Goal: Task Accomplishment & Management: Manage account settings

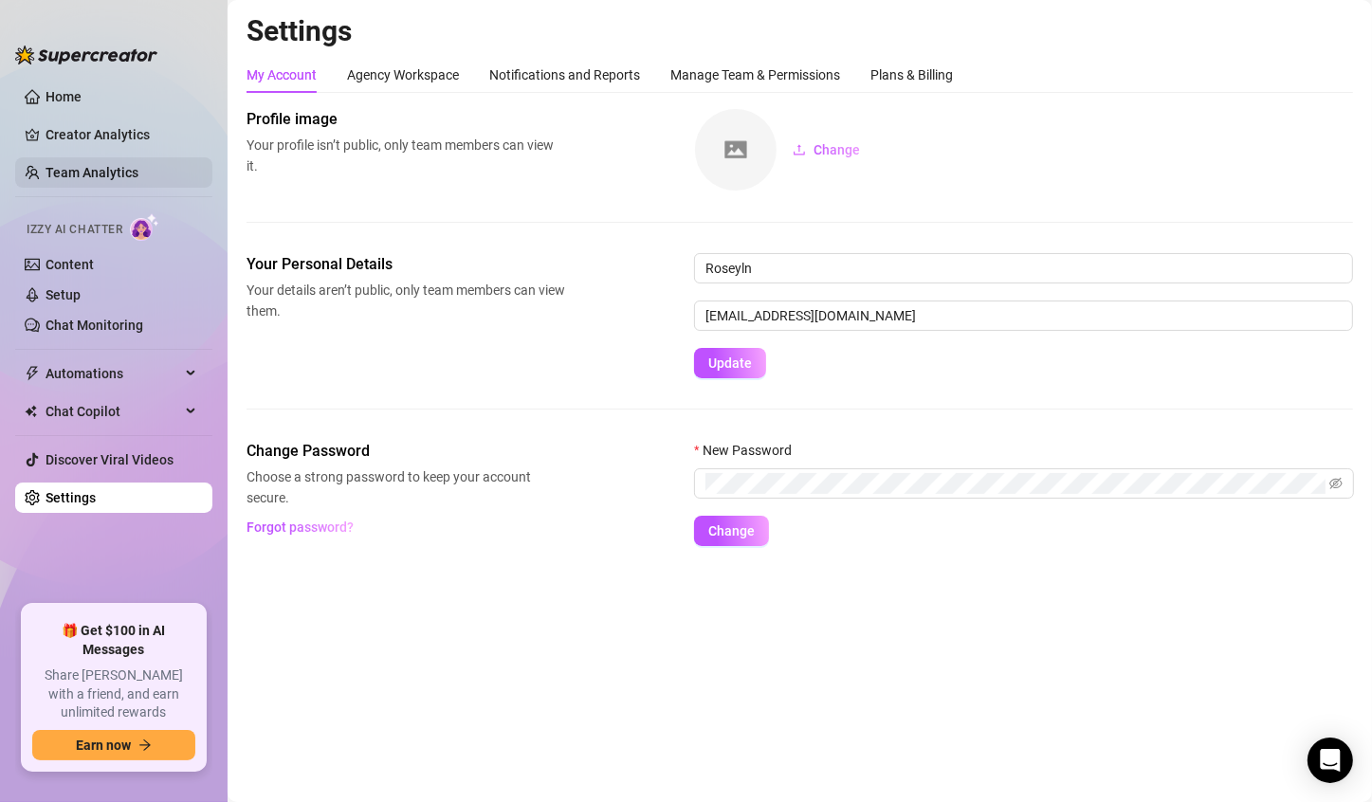
click at [136, 166] on link "Team Analytics" at bounding box center [92, 172] width 93 height 15
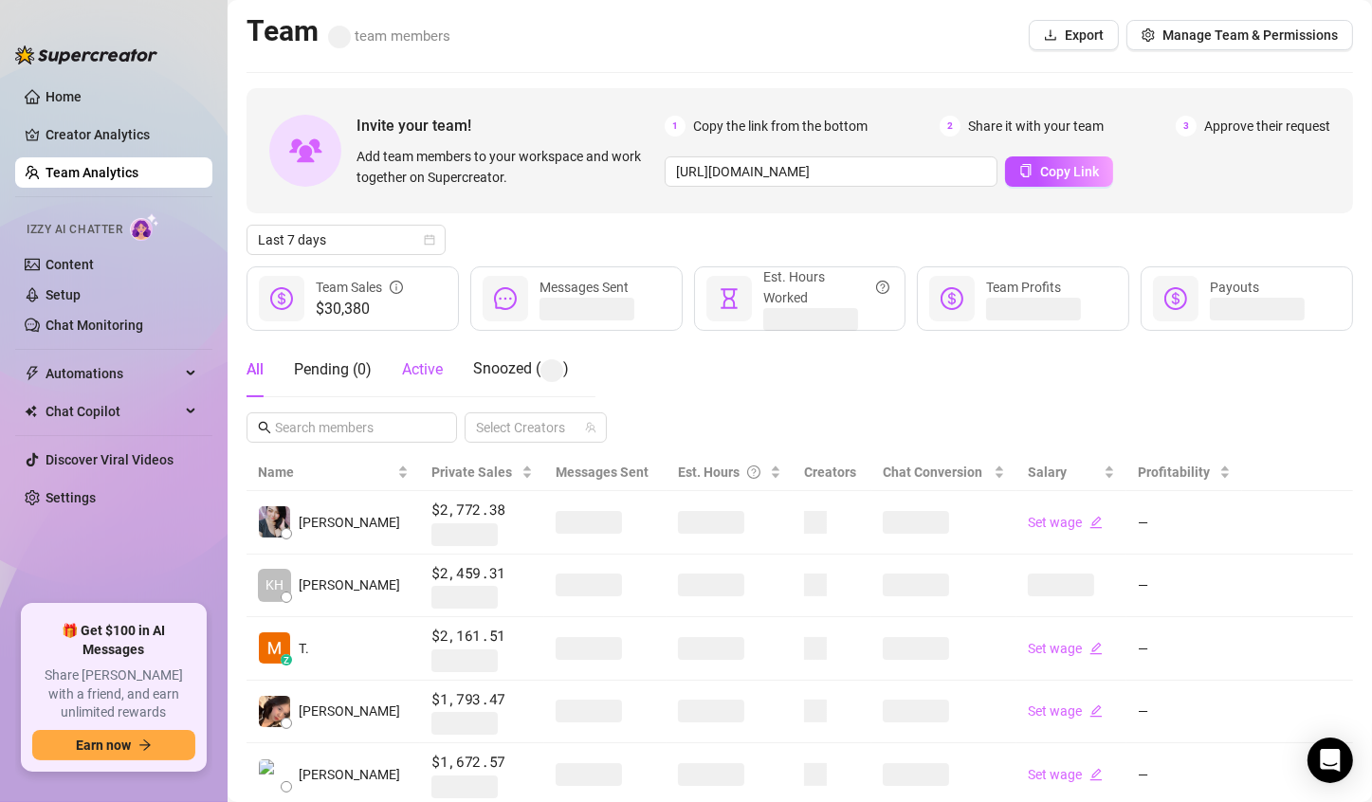
click at [433, 372] on span "Active" at bounding box center [422, 369] width 41 height 18
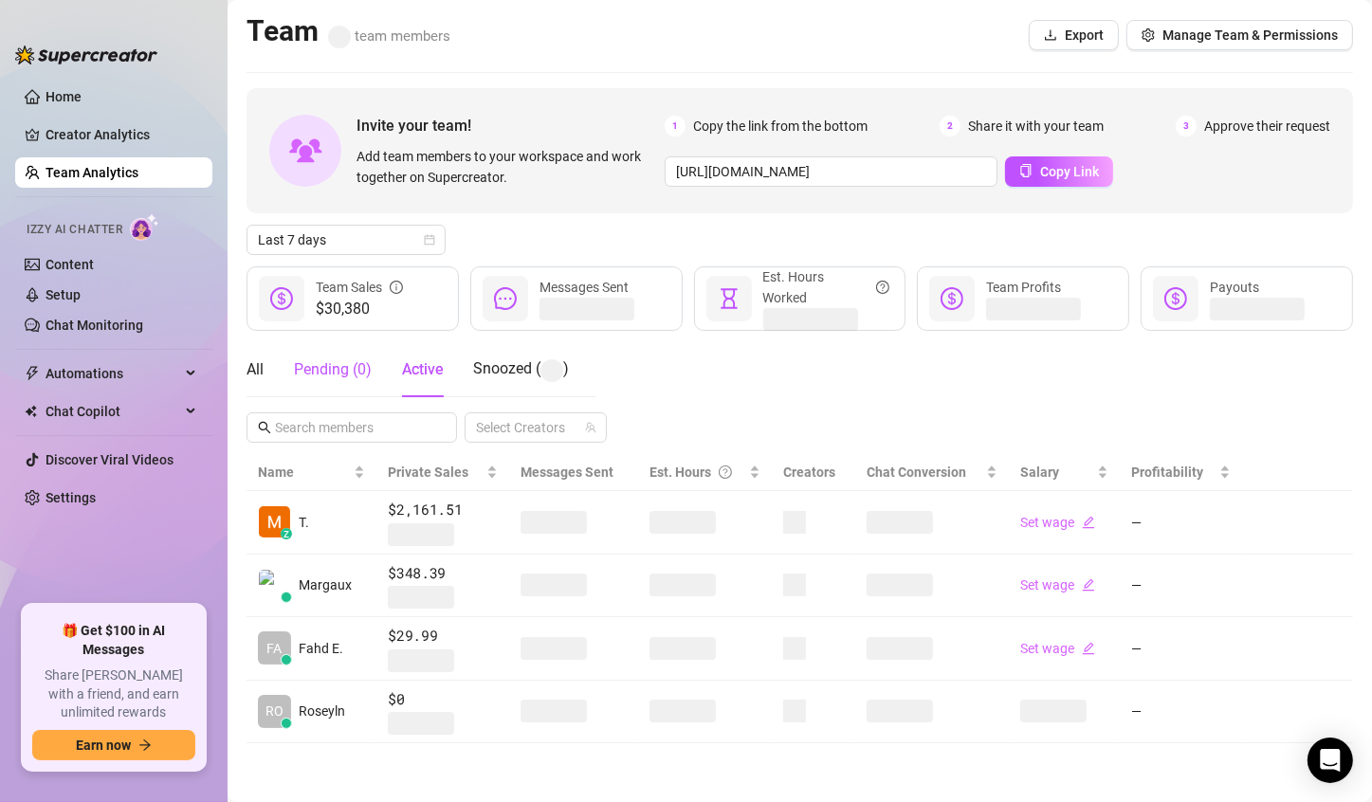
click at [354, 374] on div "Pending ( 0 )" at bounding box center [333, 369] width 78 height 23
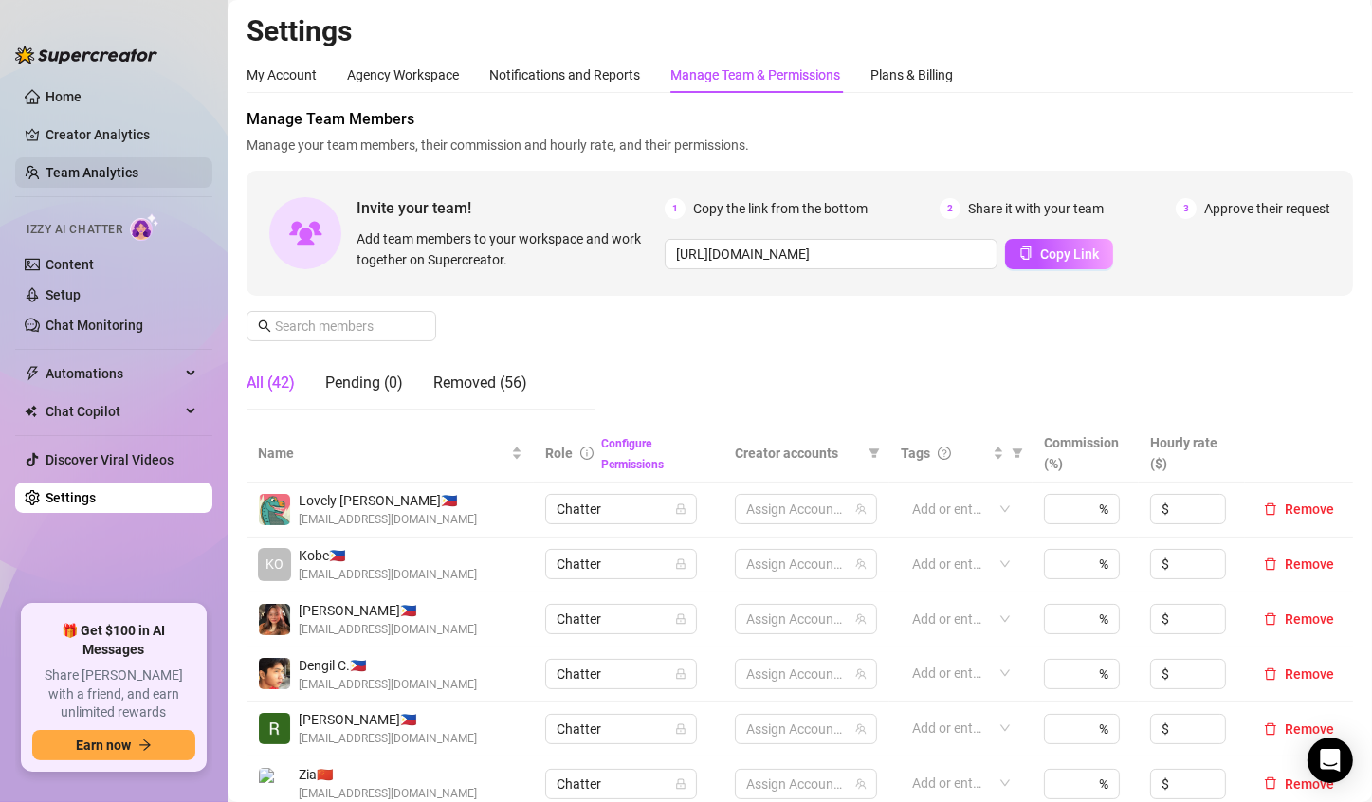
click at [86, 167] on link "Team Analytics" at bounding box center [92, 172] width 93 height 15
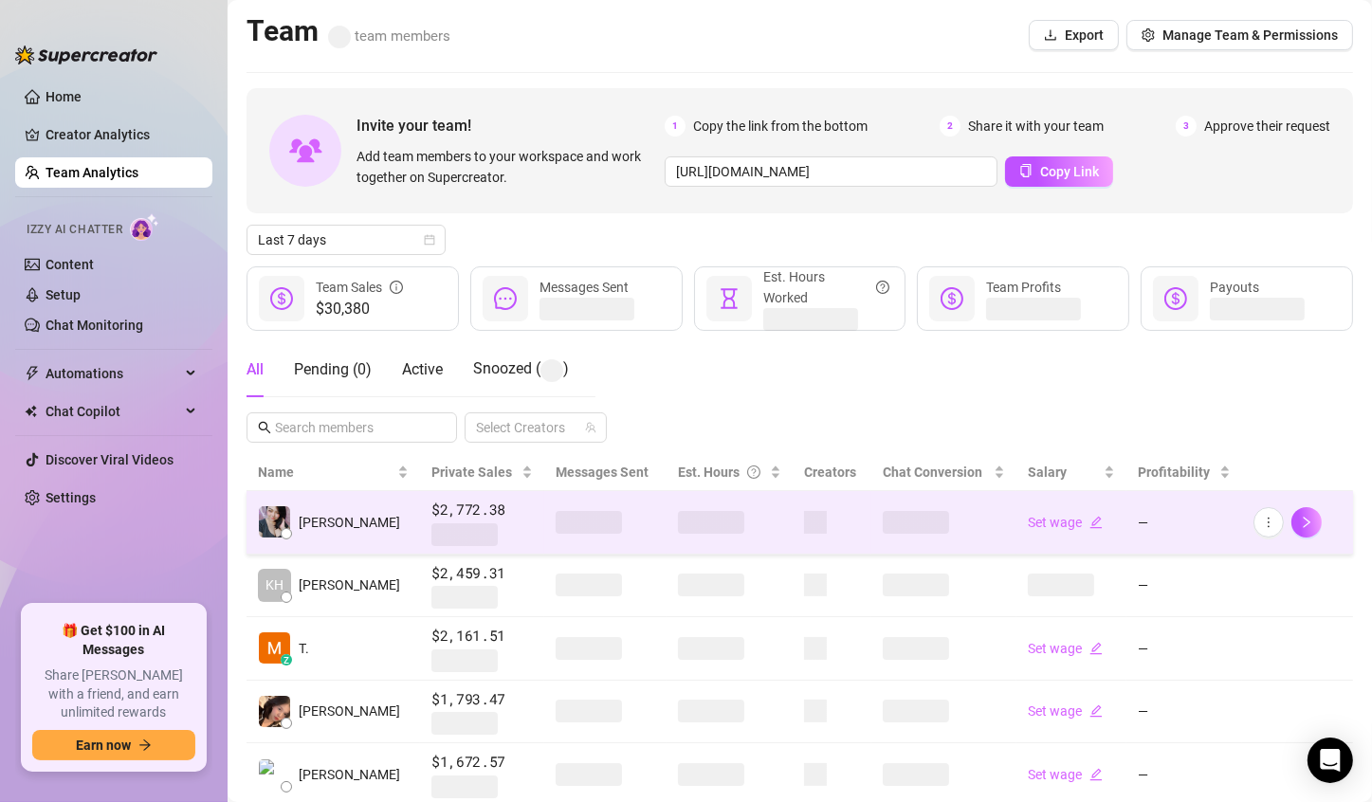
click at [691, 520] on span at bounding box center [711, 522] width 66 height 23
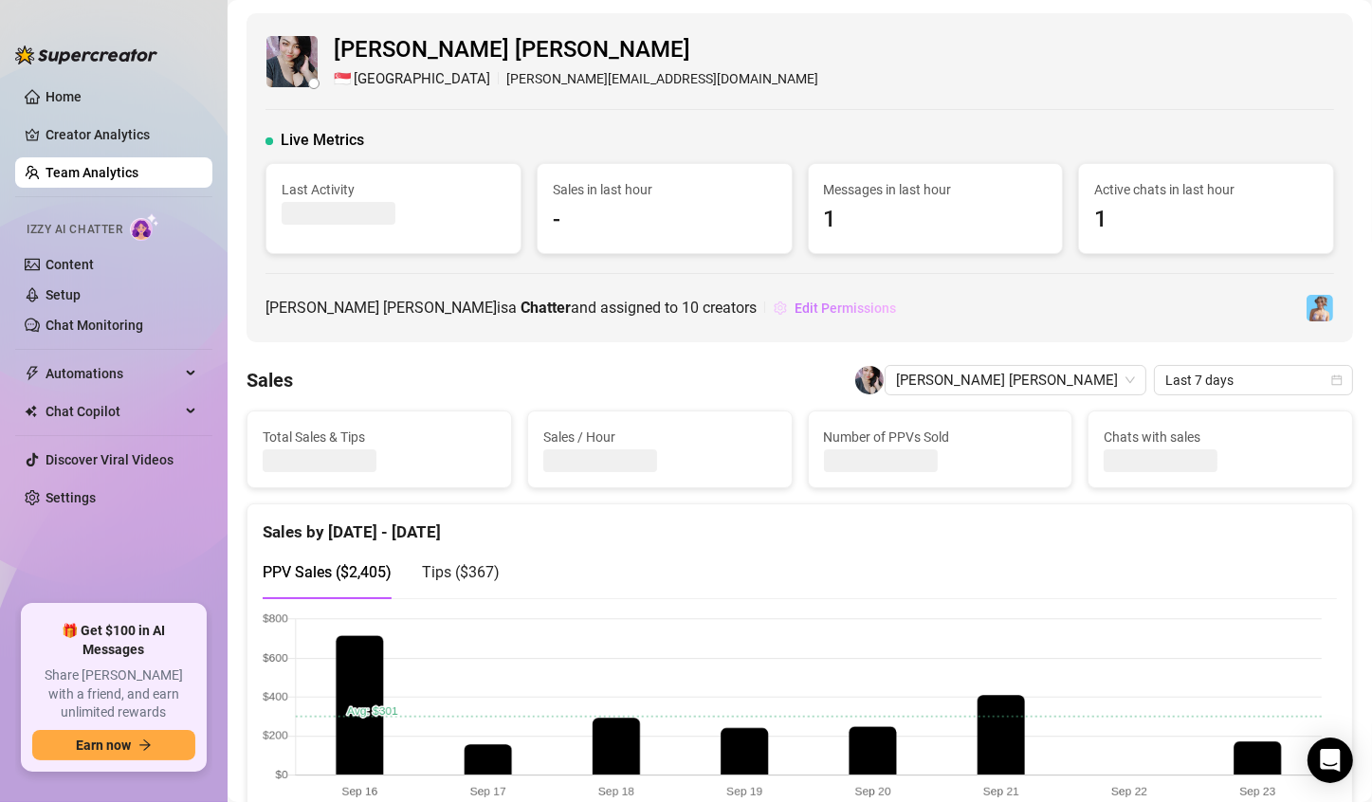
click at [795, 310] on span "Edit Permissions" at bounding box center [845, 308] width 101 height 15
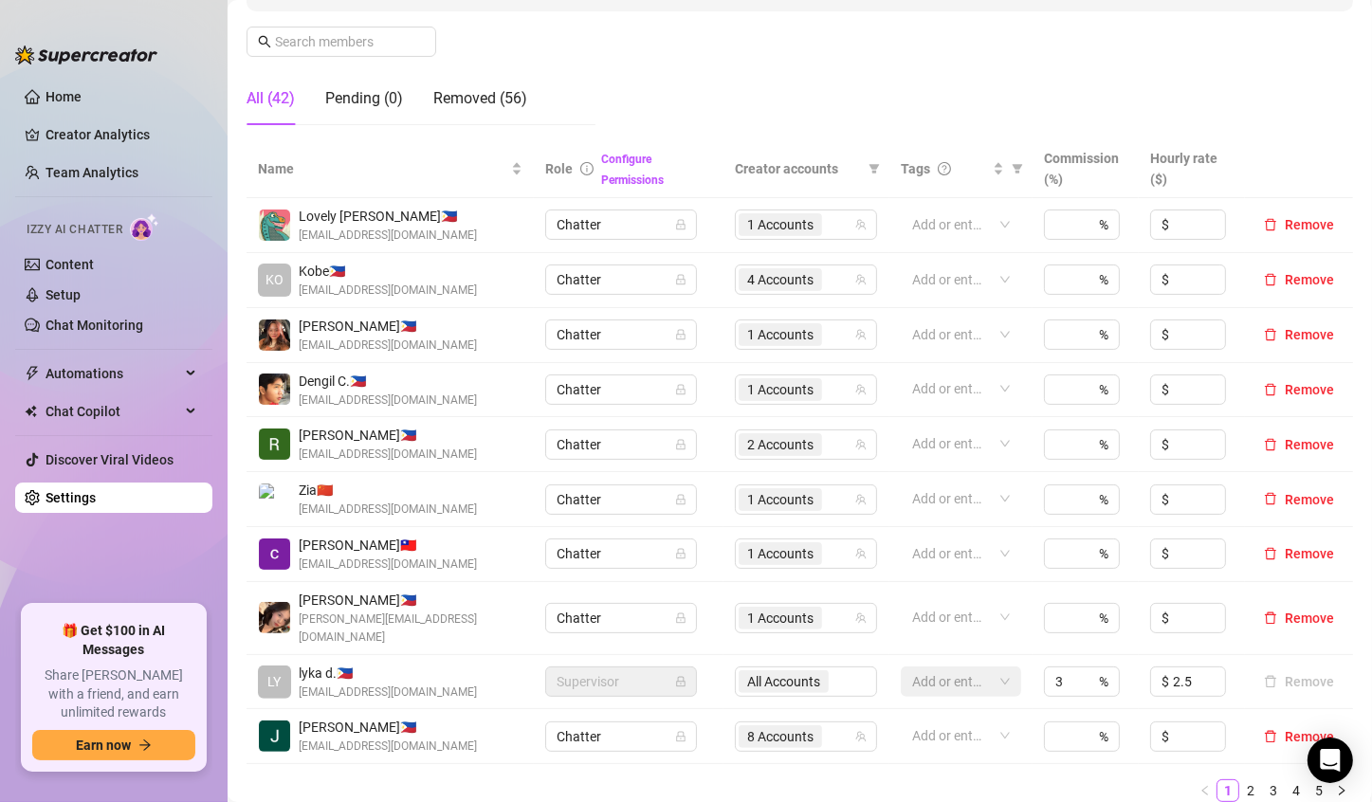
scroll to position [379, 0]
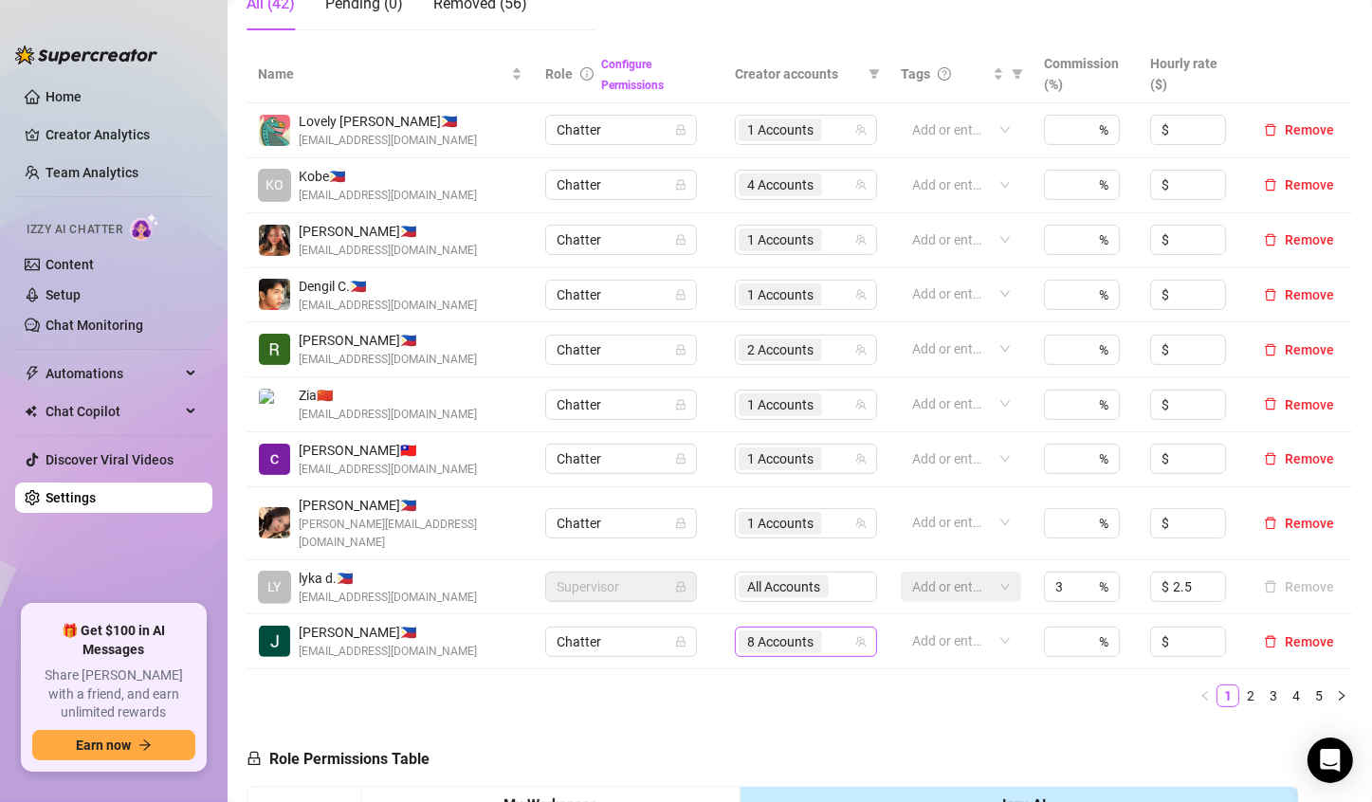
click at [760, 632] on span "8 Accounts" at bounding box center [780, 642] width 66 height 21
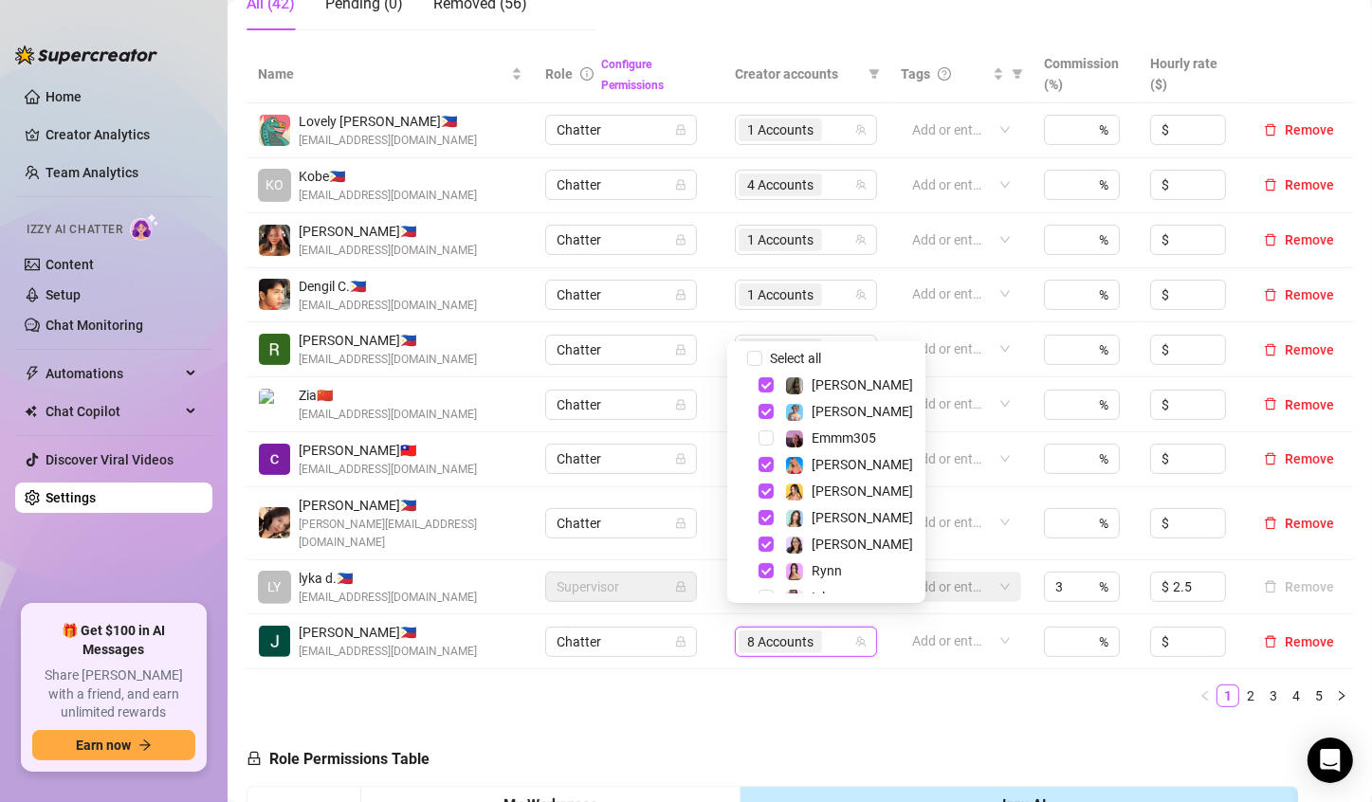
scroll to position [0, 0]
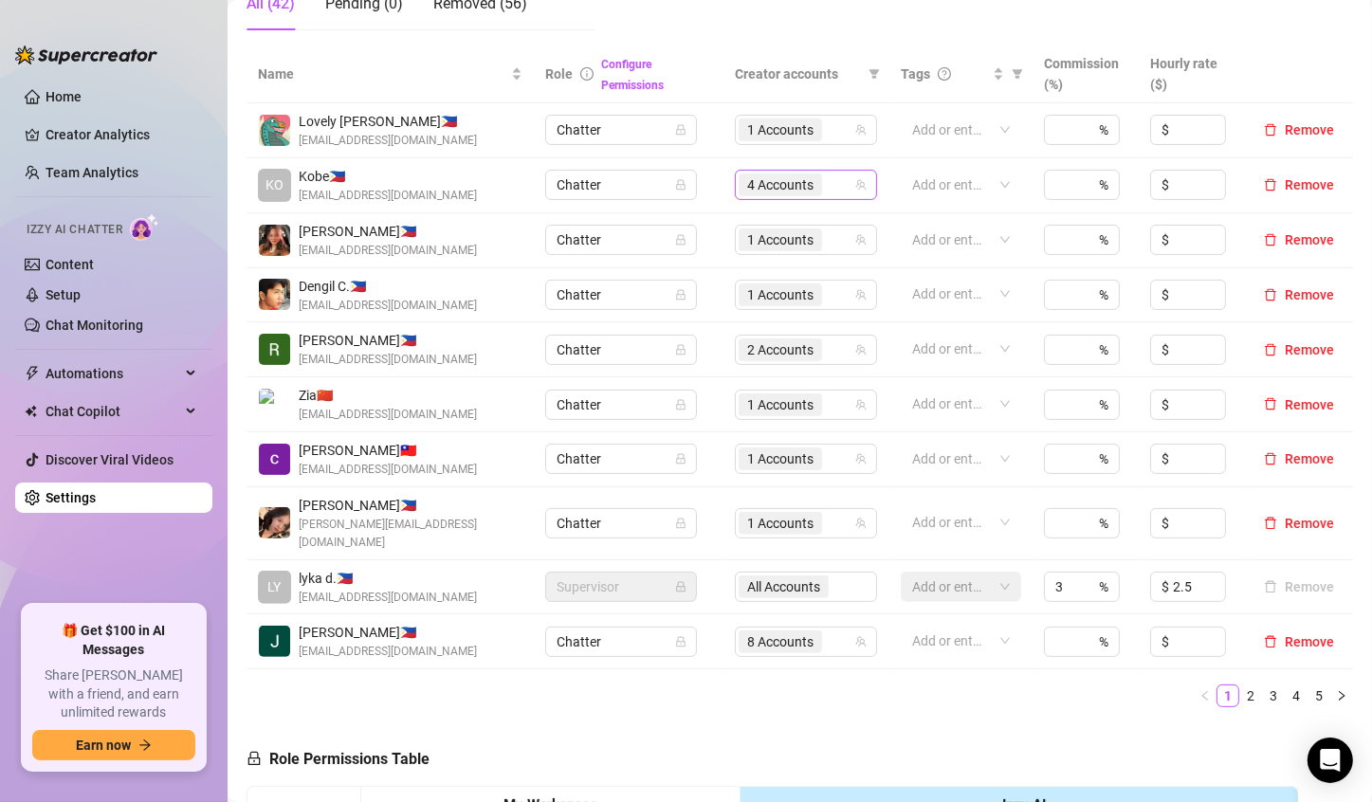
click at [764, 186] on span "4 Accounts" at bounding box center [780, 184] width 66 height 21
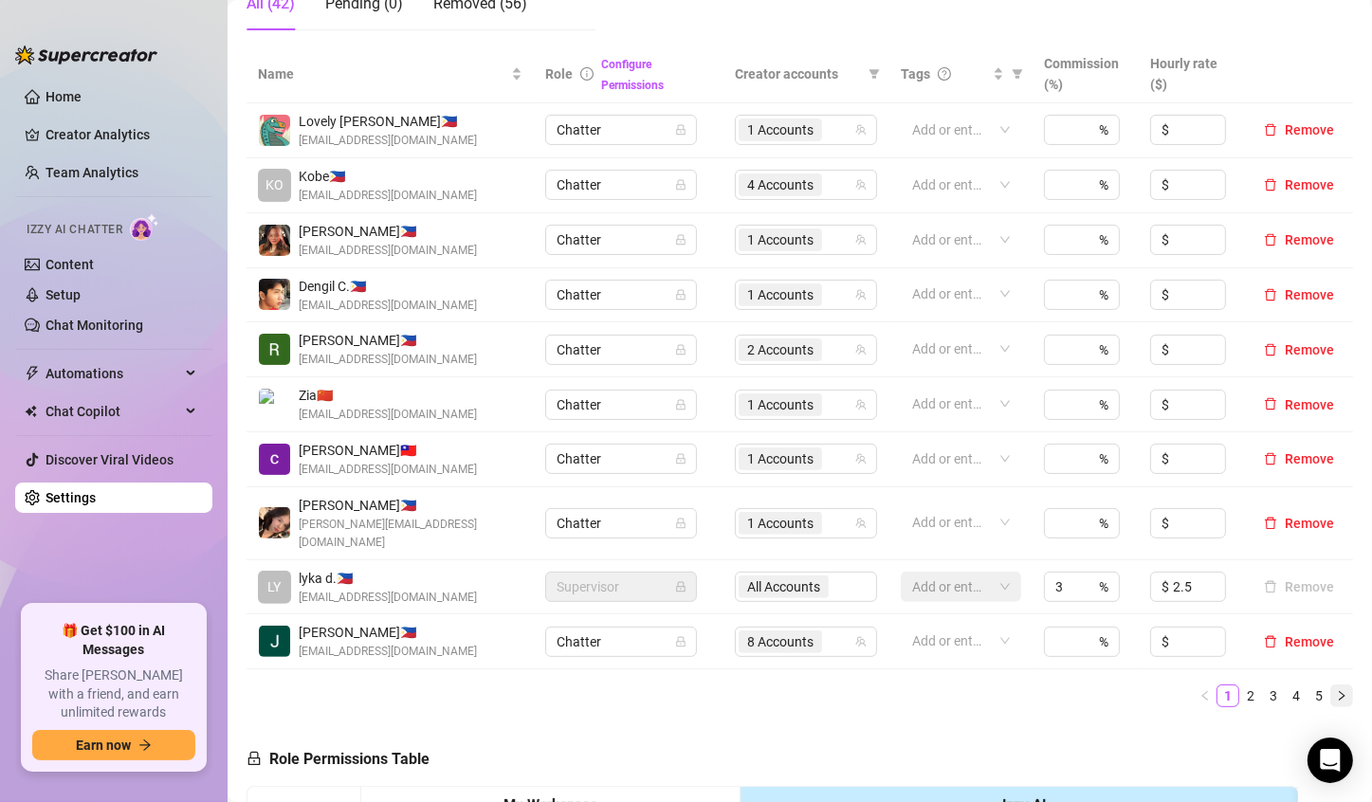
click at [1336, 690] on icon "right" at bounding box center [1341, 695] width 11 height 11
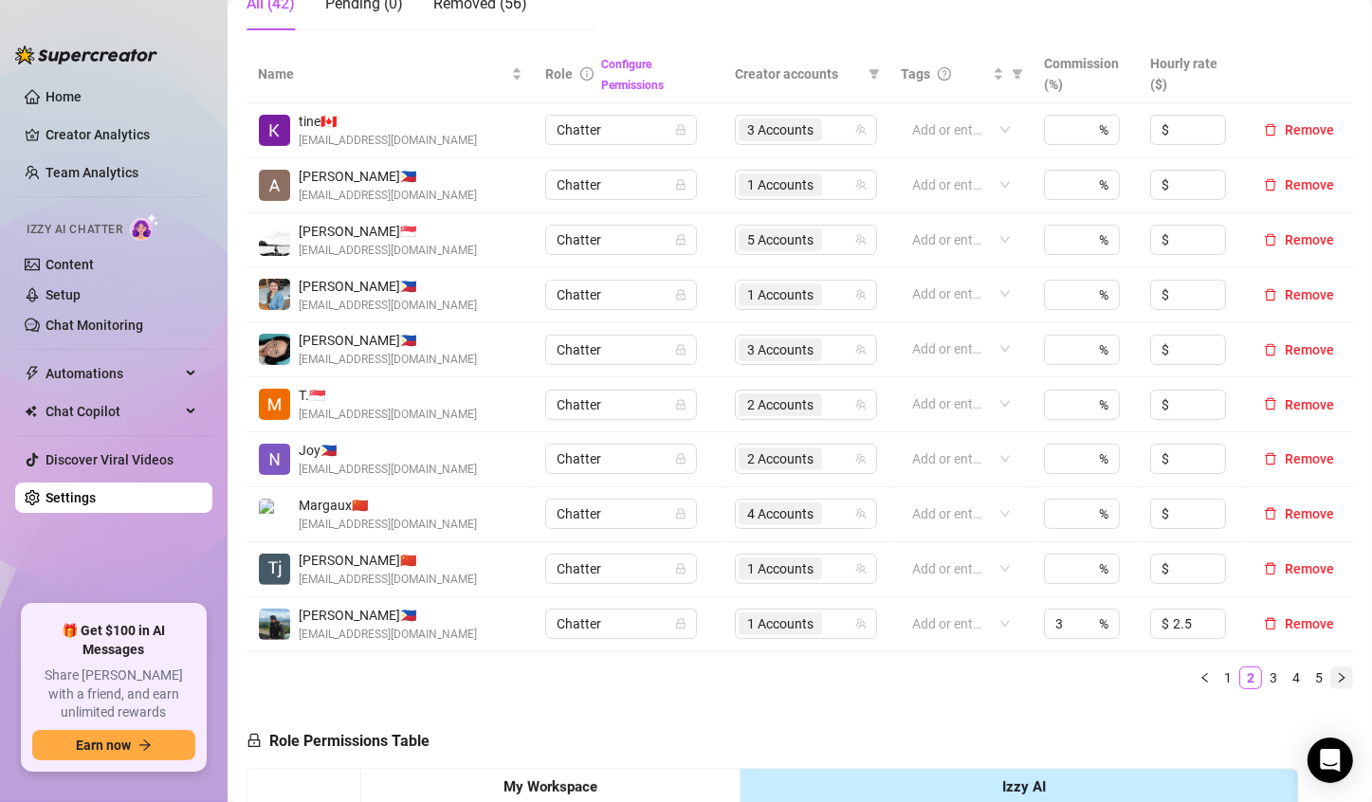
click at [1336, 680] on icon "right" at bounding box center [1341, 677] width 11 height 11
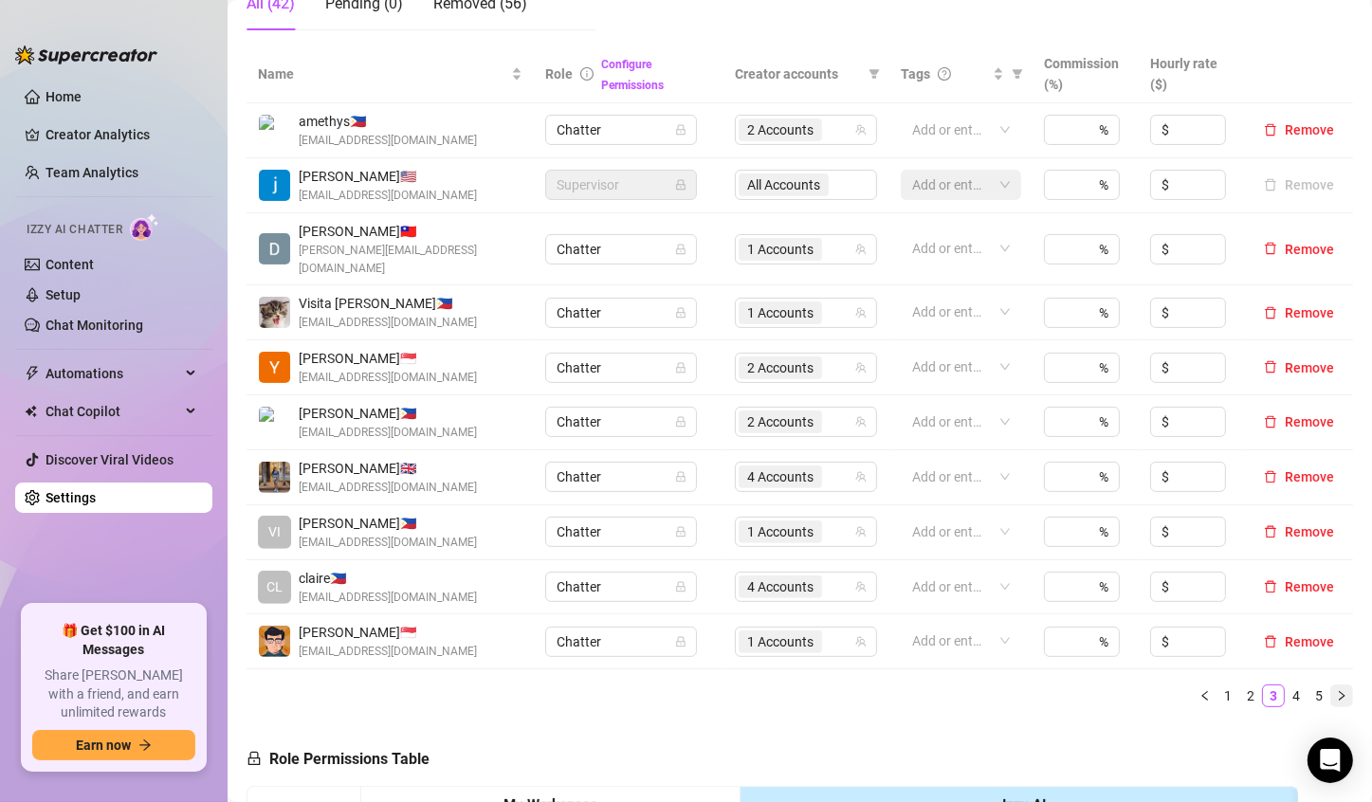
click at [1336, 690] on icon "right" at bounding box center [1341, 695] width 11 height 11
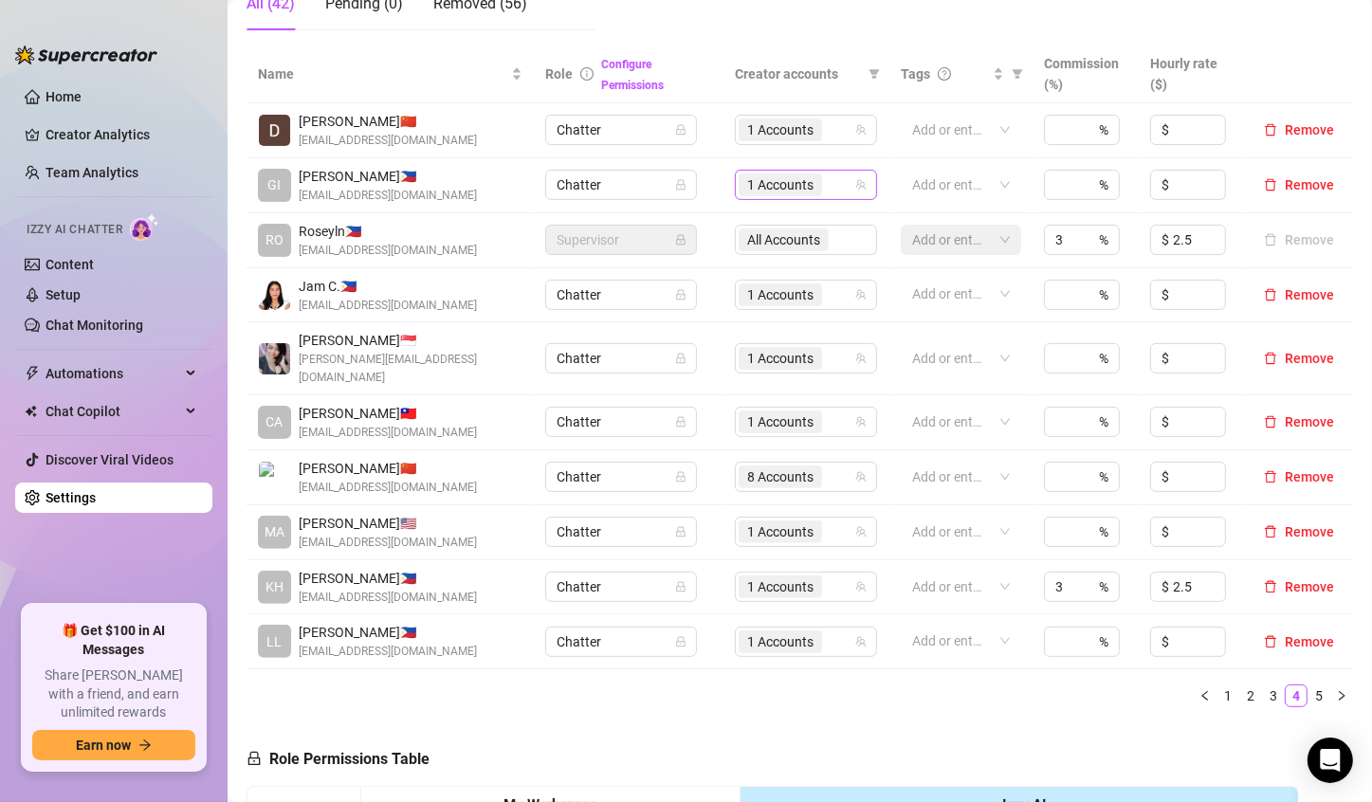
click at [777, 189] on span "1 Accounts" at bounding box center [780, 184] width 66 height 21
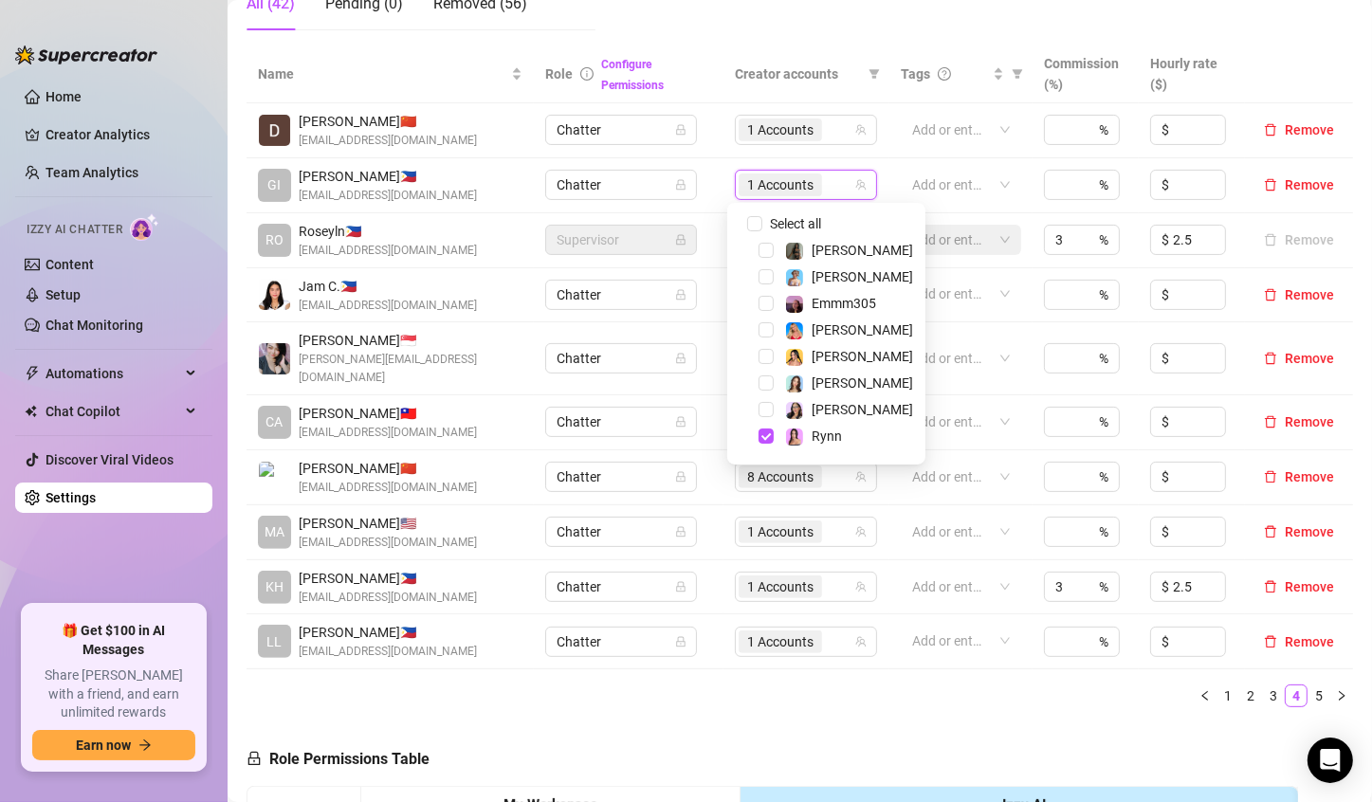
click at [815, 688] on div "Name Role Configure Permissions Creator accounts Tags Commission (%) Hourly rat…" at bounding box center [800, 384] width 1107 height 677
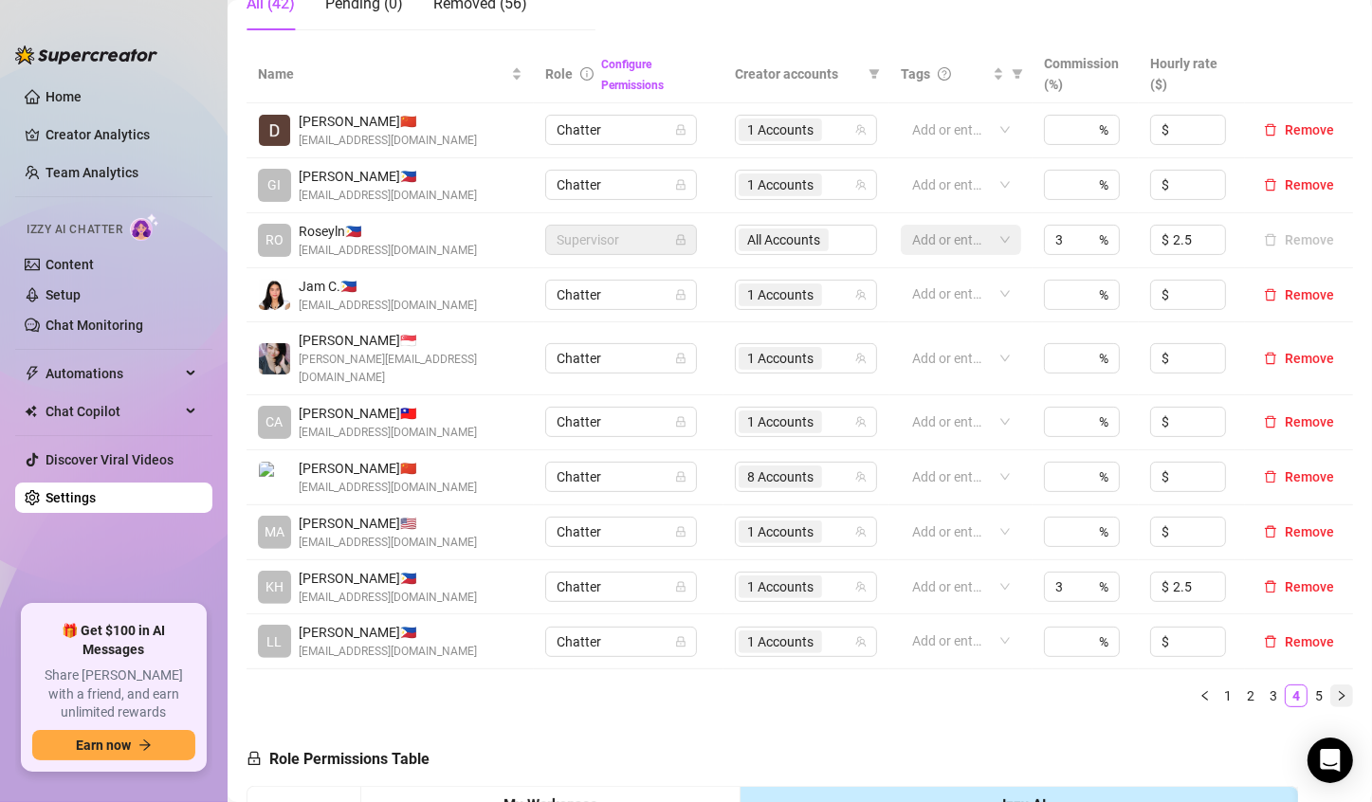
click at [1333, 685] on button "button" at bounding box center [1341, 696] width 23 height 23
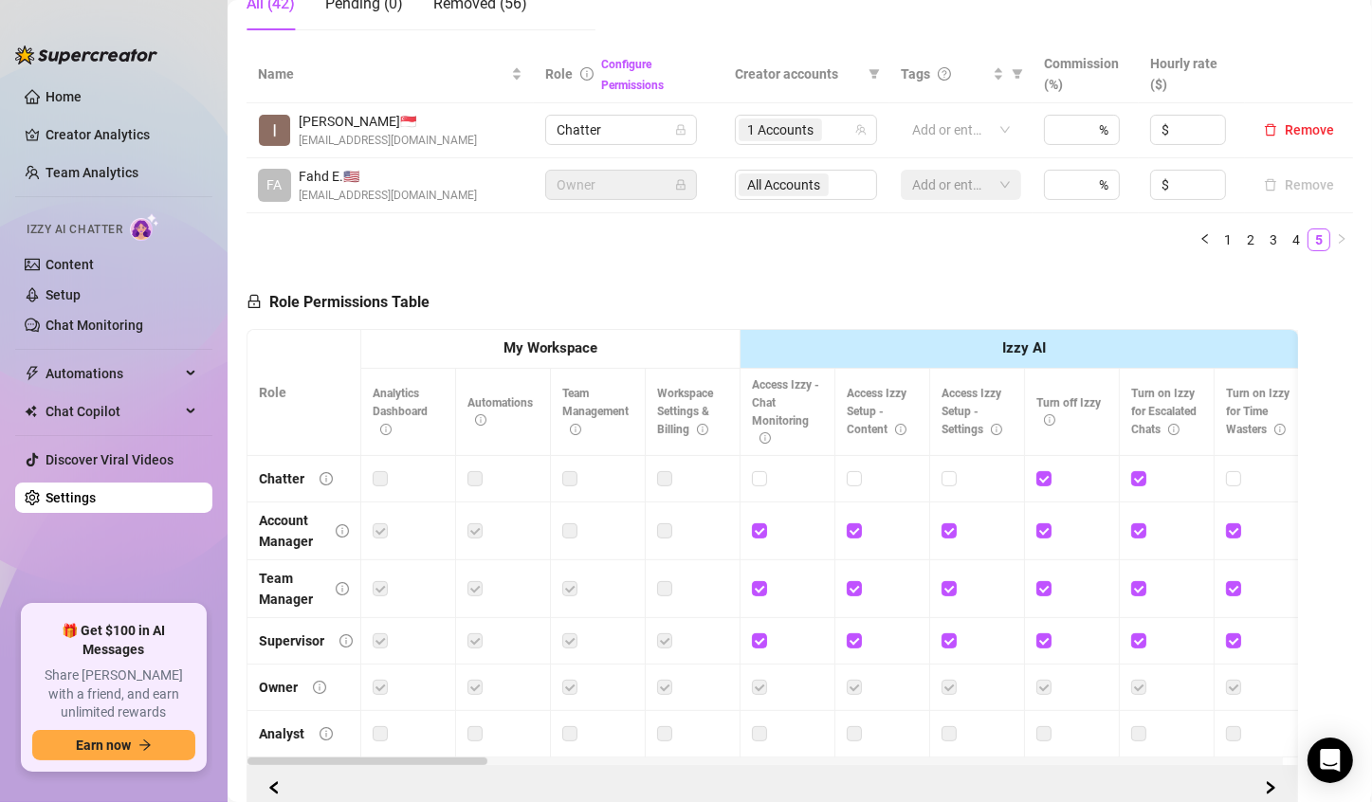
scroll to position [284, 0]
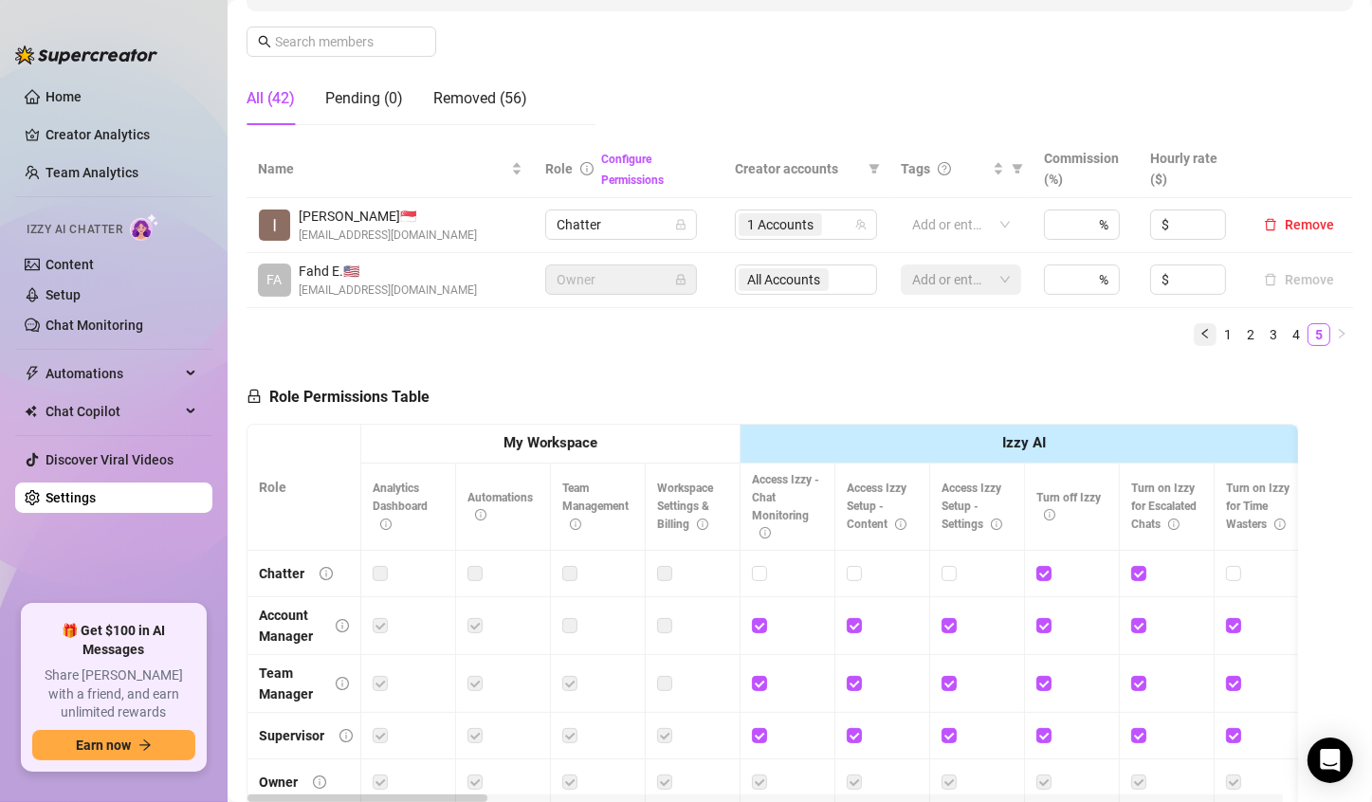
click at [1200, 334] on icon "left" at bounding box center [1205, 333] width 11 height 11
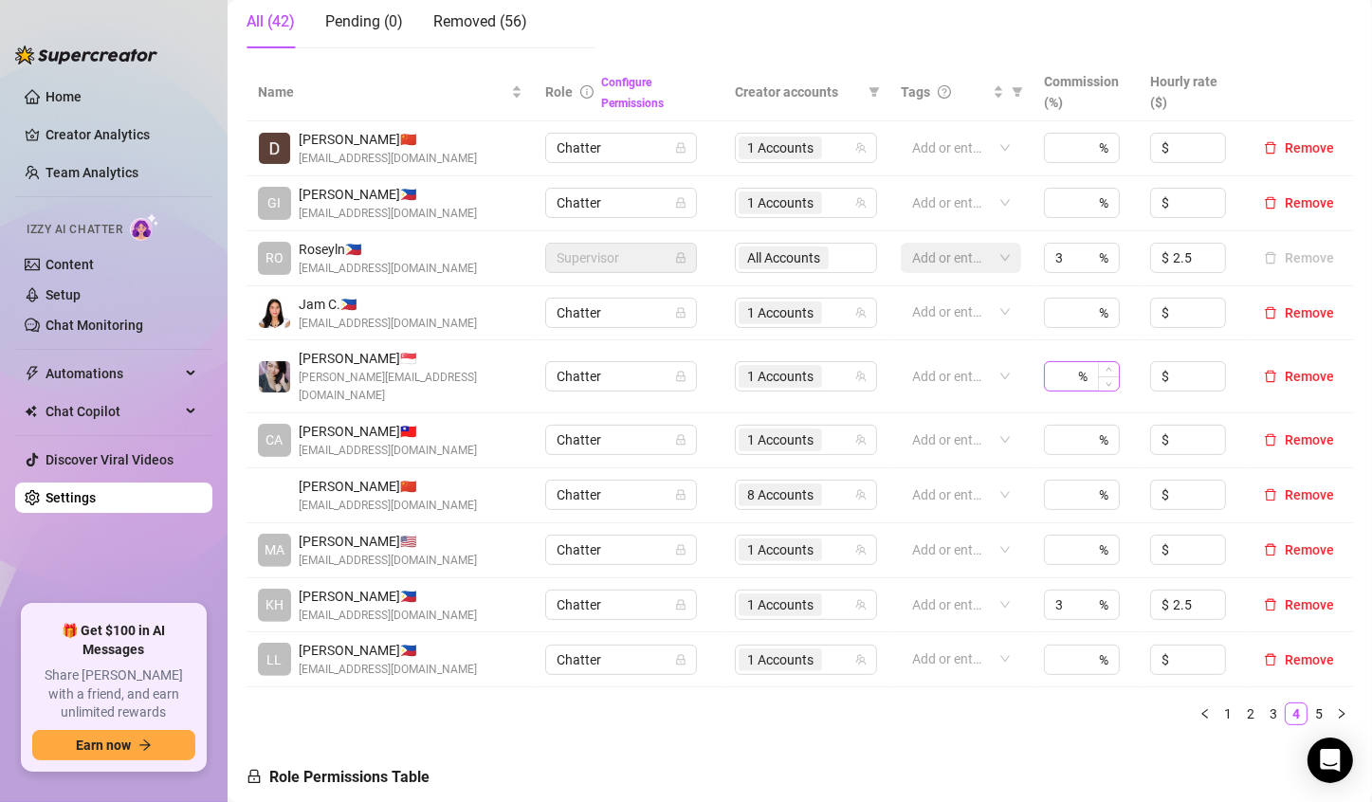
scroll to position [474, 0]
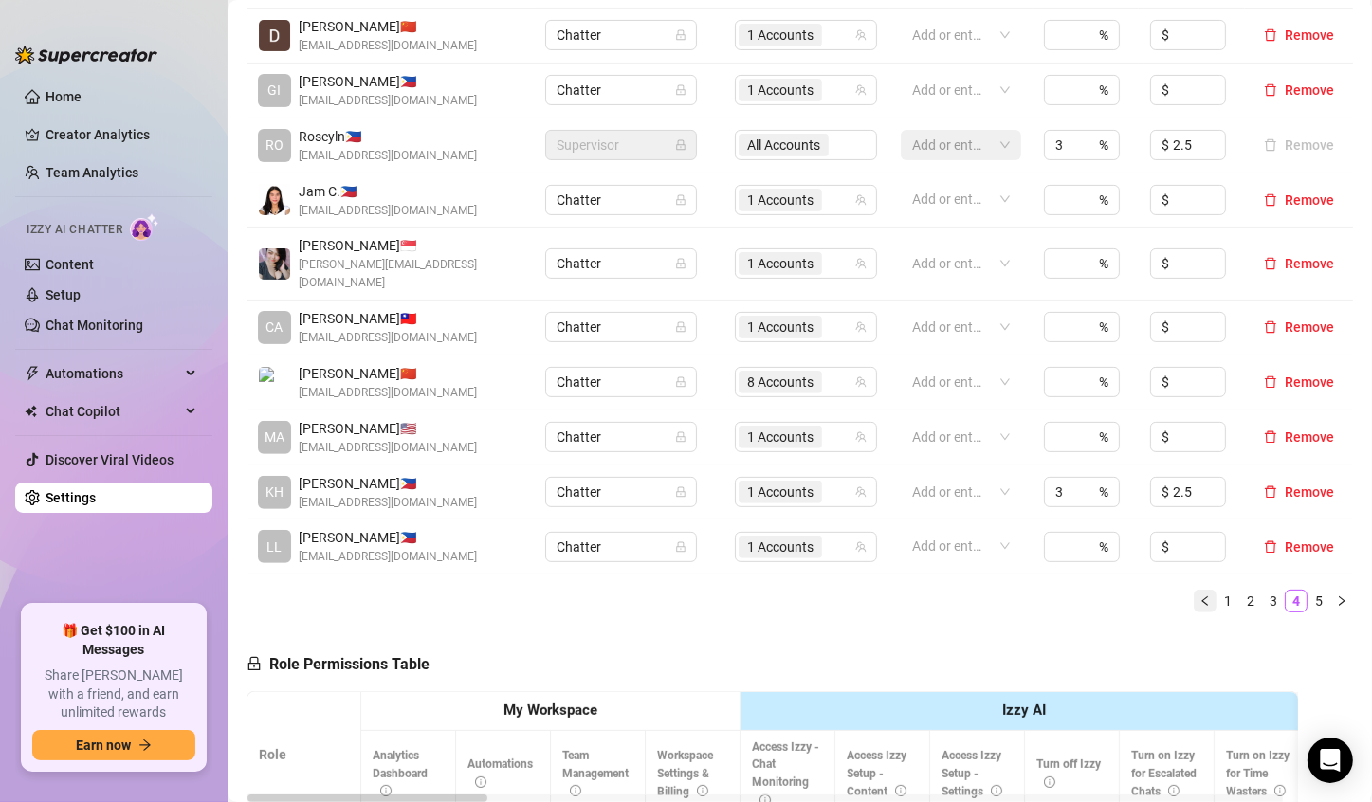
click at [1200, 596] on icon "left" at bounding box center [1205, 601] width 11 height 11
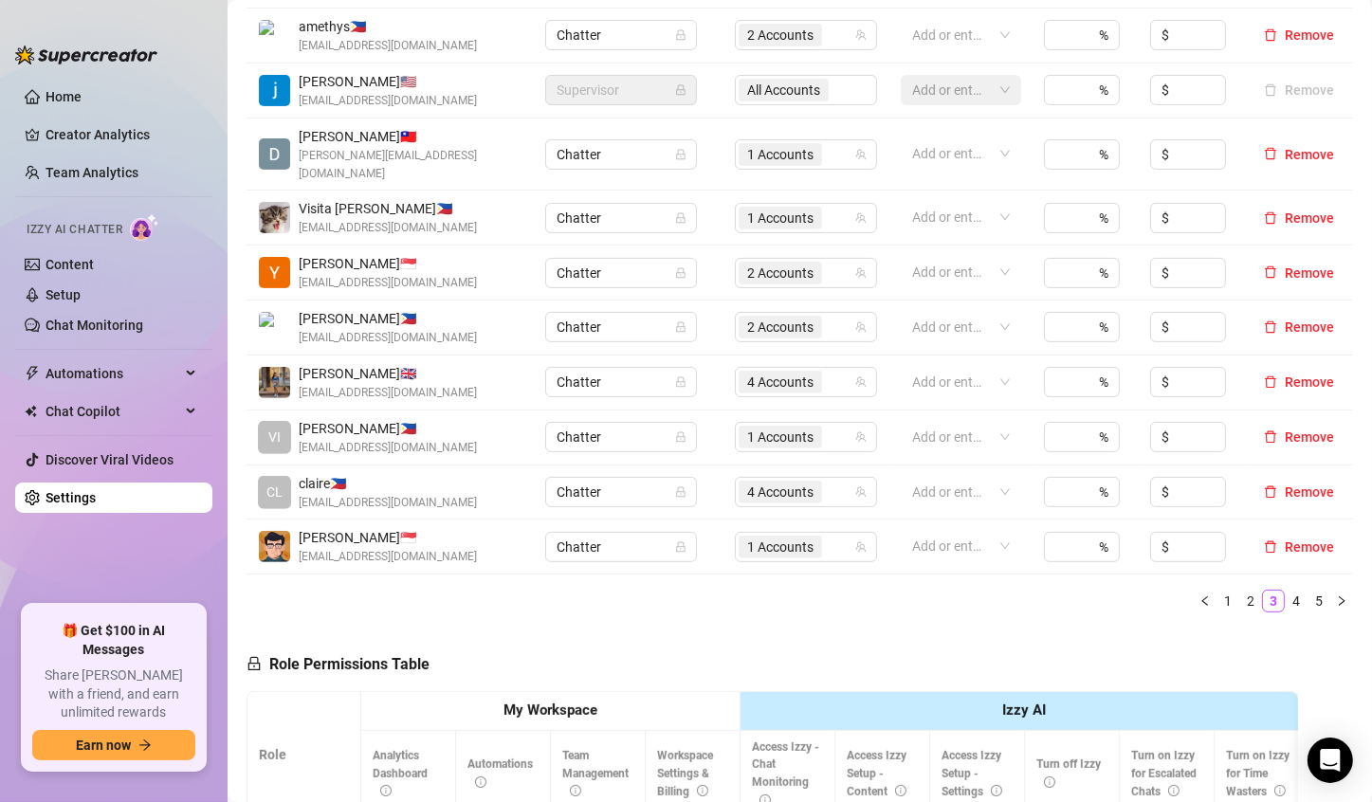
scroll to position [379, 0]
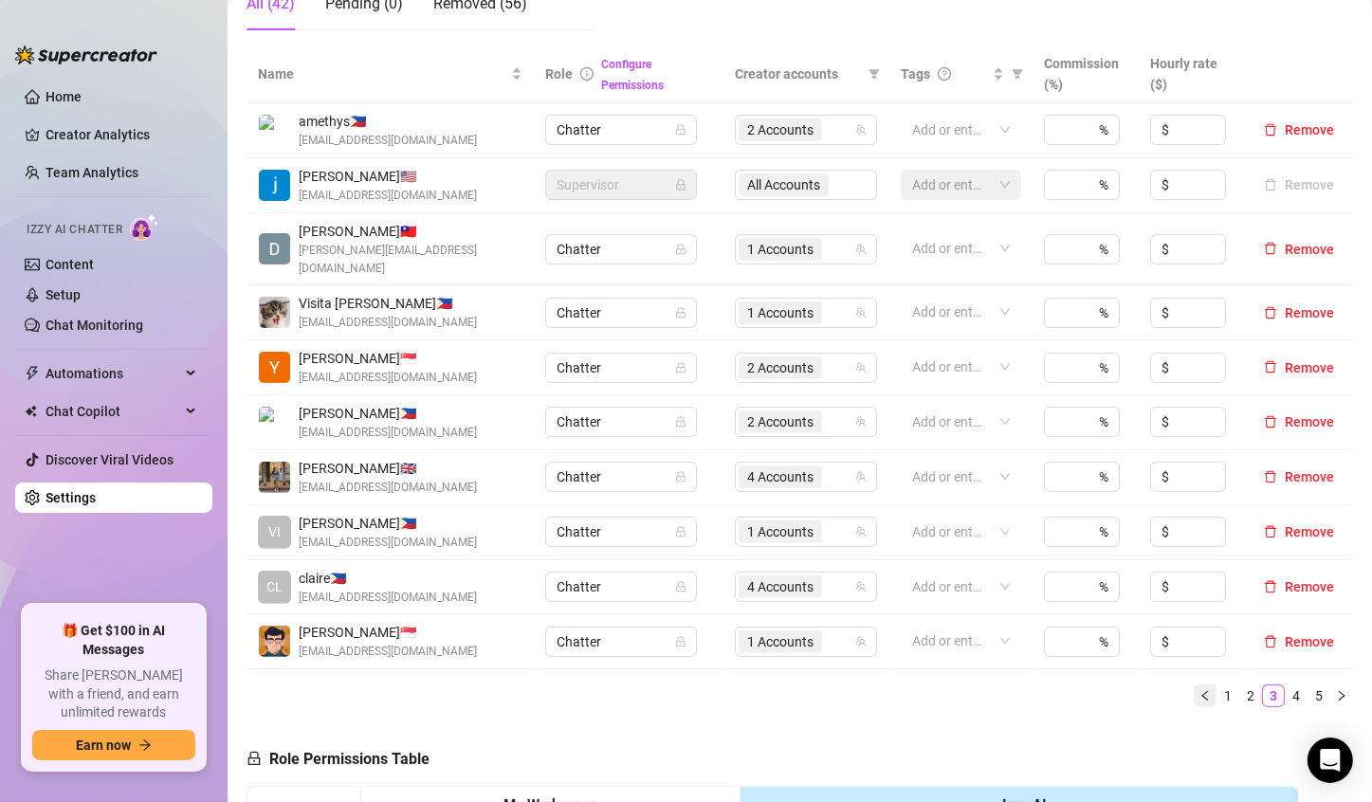
click at [1200, 690] on icon "left" at bounding box center [1205, 695] width 11 height 11
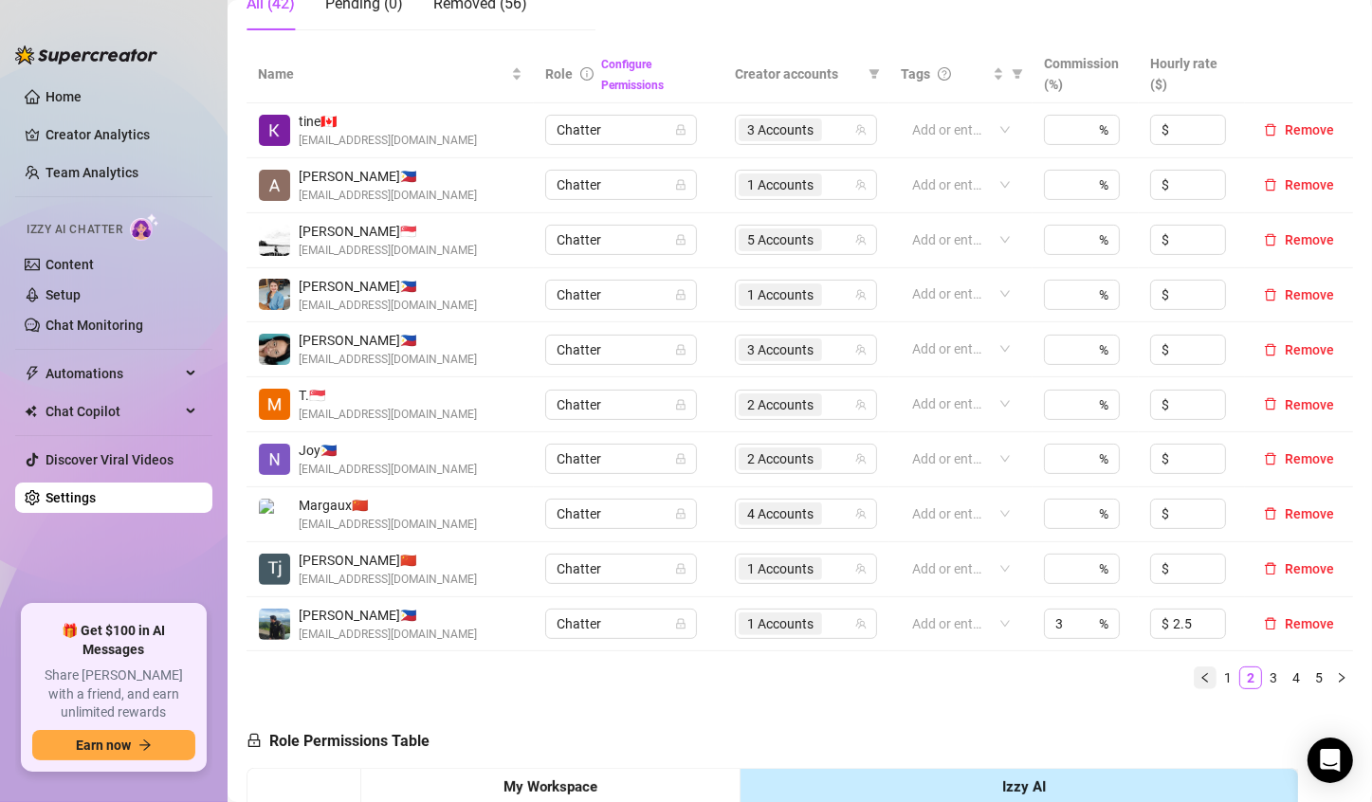
click at [1200, 675] on icon "left" at bounding box center [1205, 677] width 11 height 11
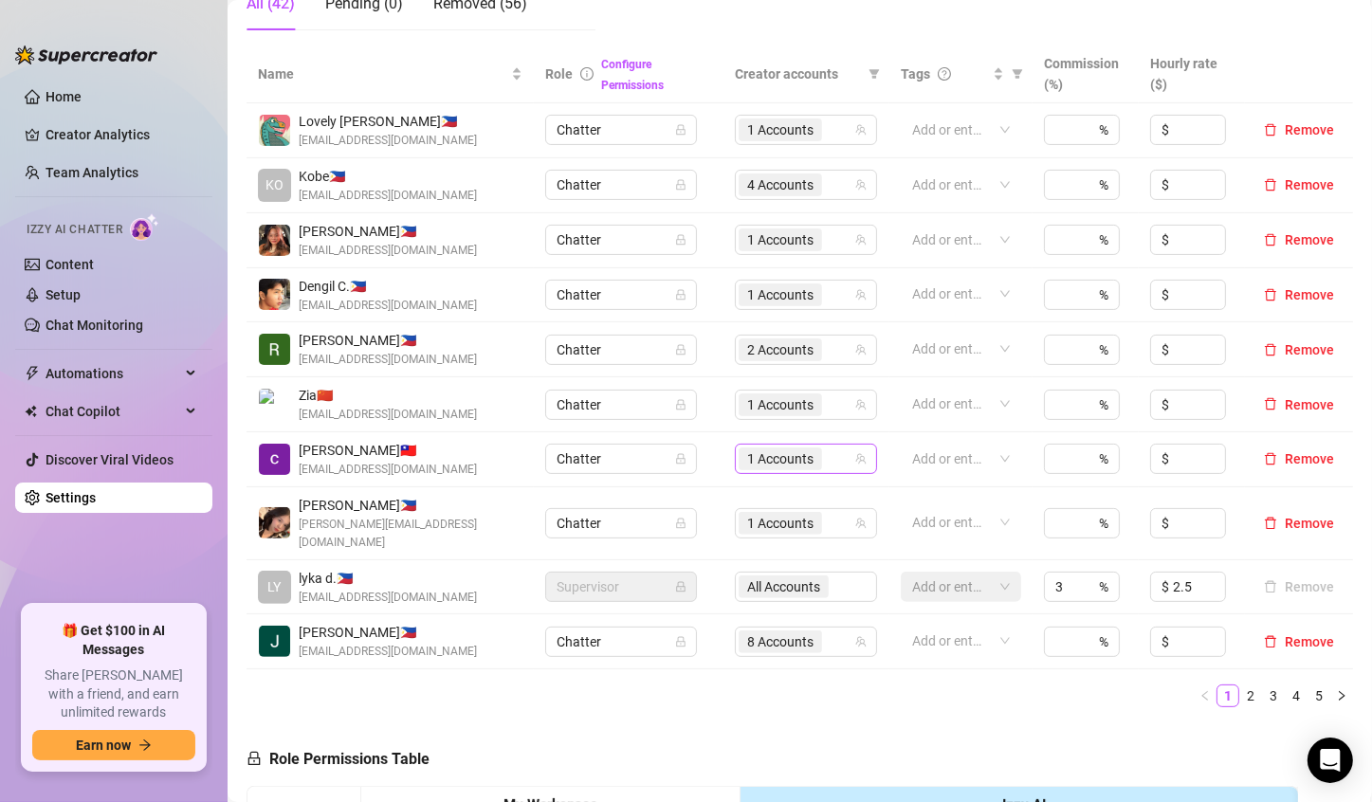
click at [750, 456] on span "1 Accounts" at bounding box center [780, 459] width 66 height 21
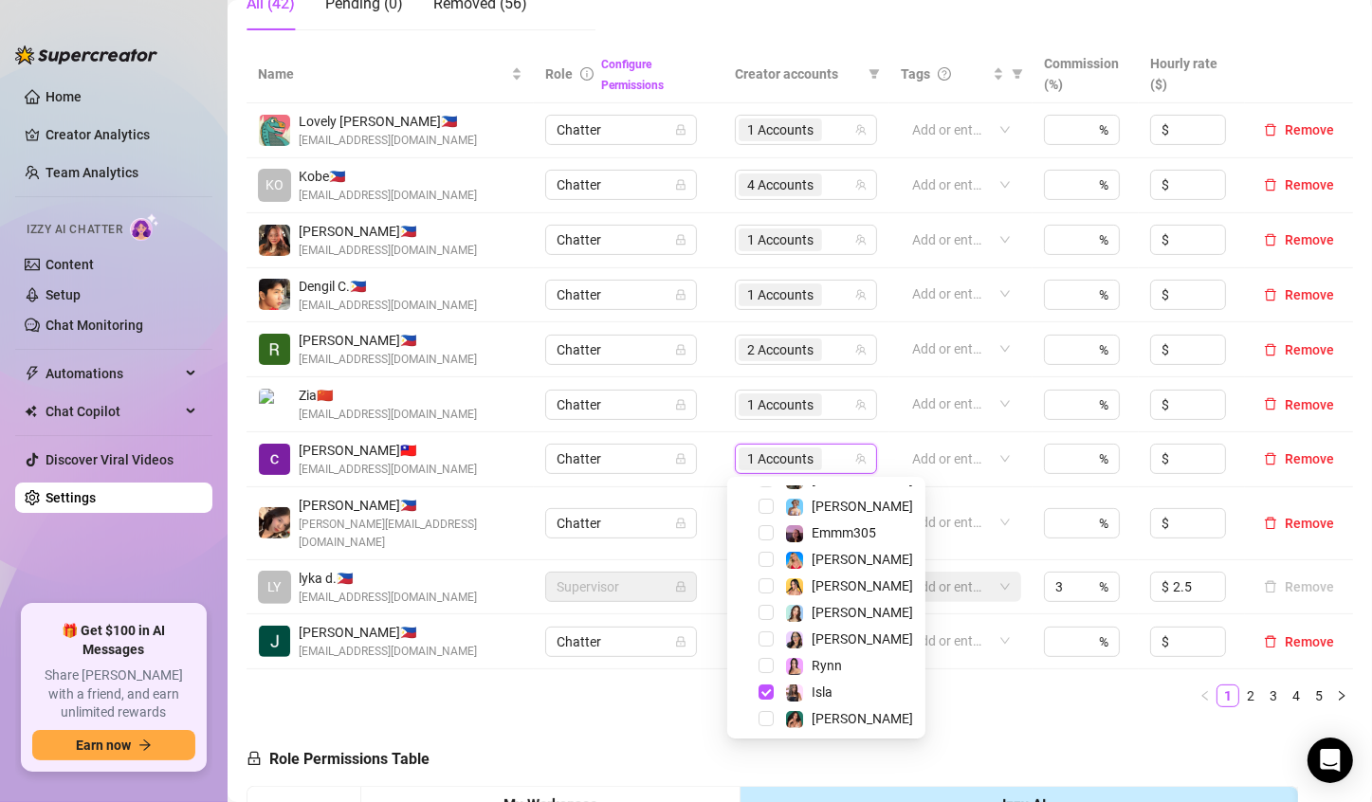
scroll to position [49, 0]
click at [1066, 701] on div "Name Role Configure Permissions Creator accounts Tags Commission (%) Hourly rat…" at bounding box center [800, 384] width 1107 height 677
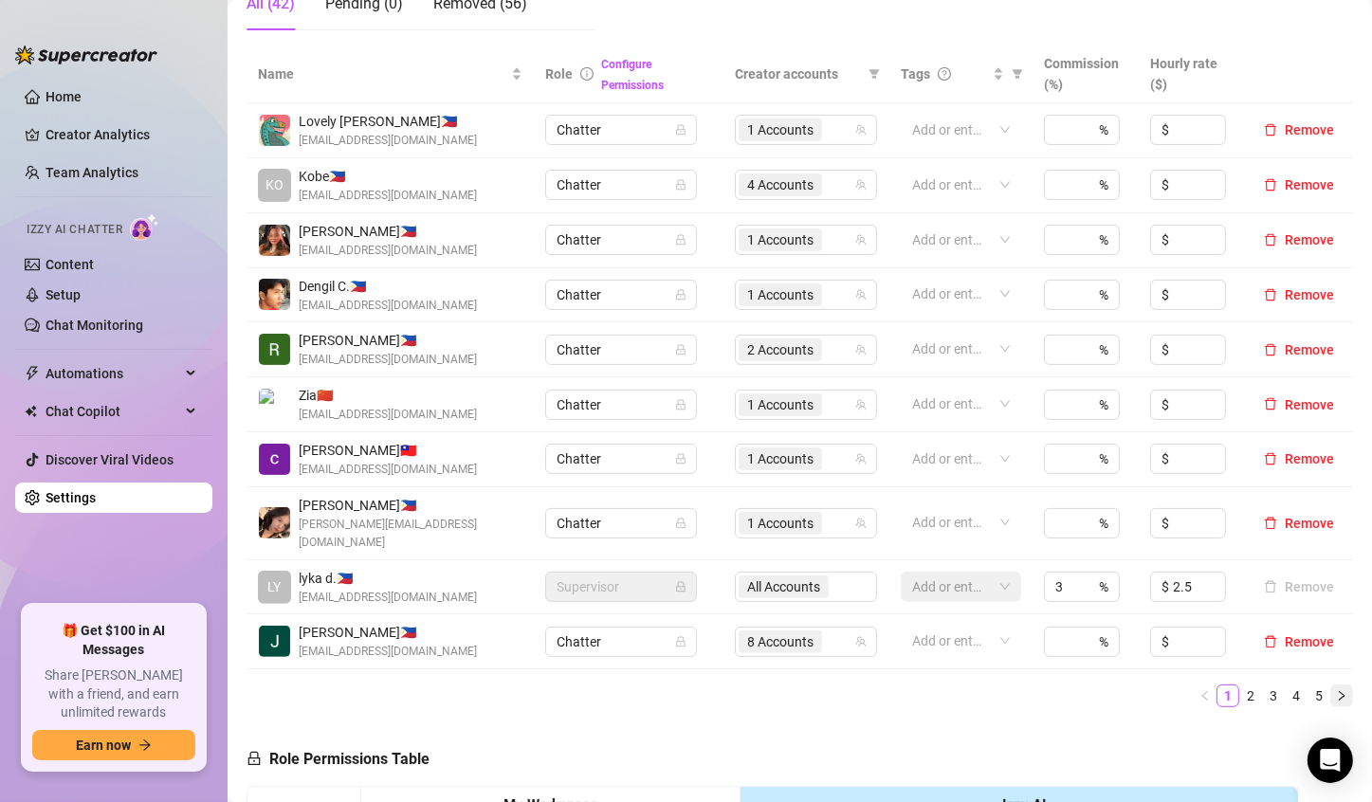
click at [1336, 690] on icon "right" at bounding box center [1341, 695] width 11 height 11
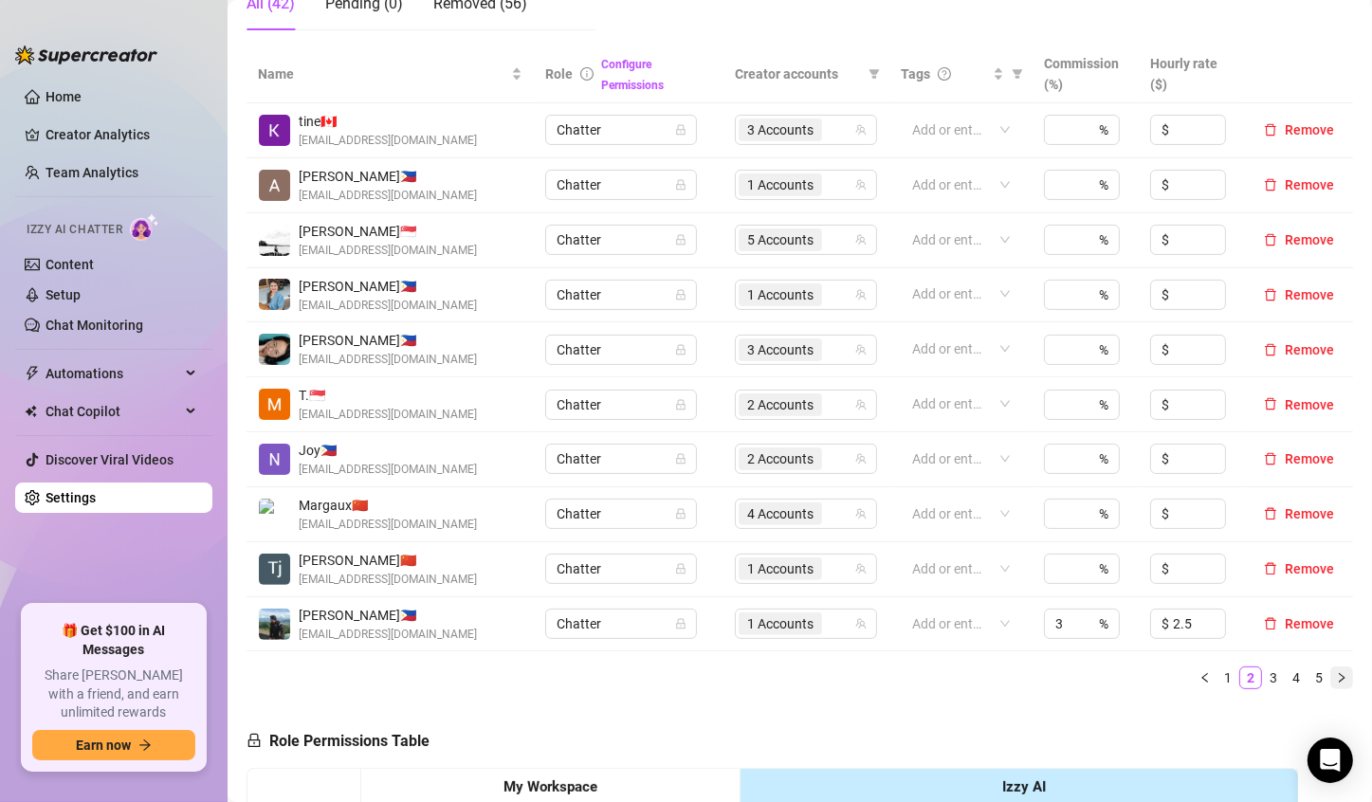
click at [1336, 679] on icon "right" at bounding box center [1341, 677] width 11 height 11
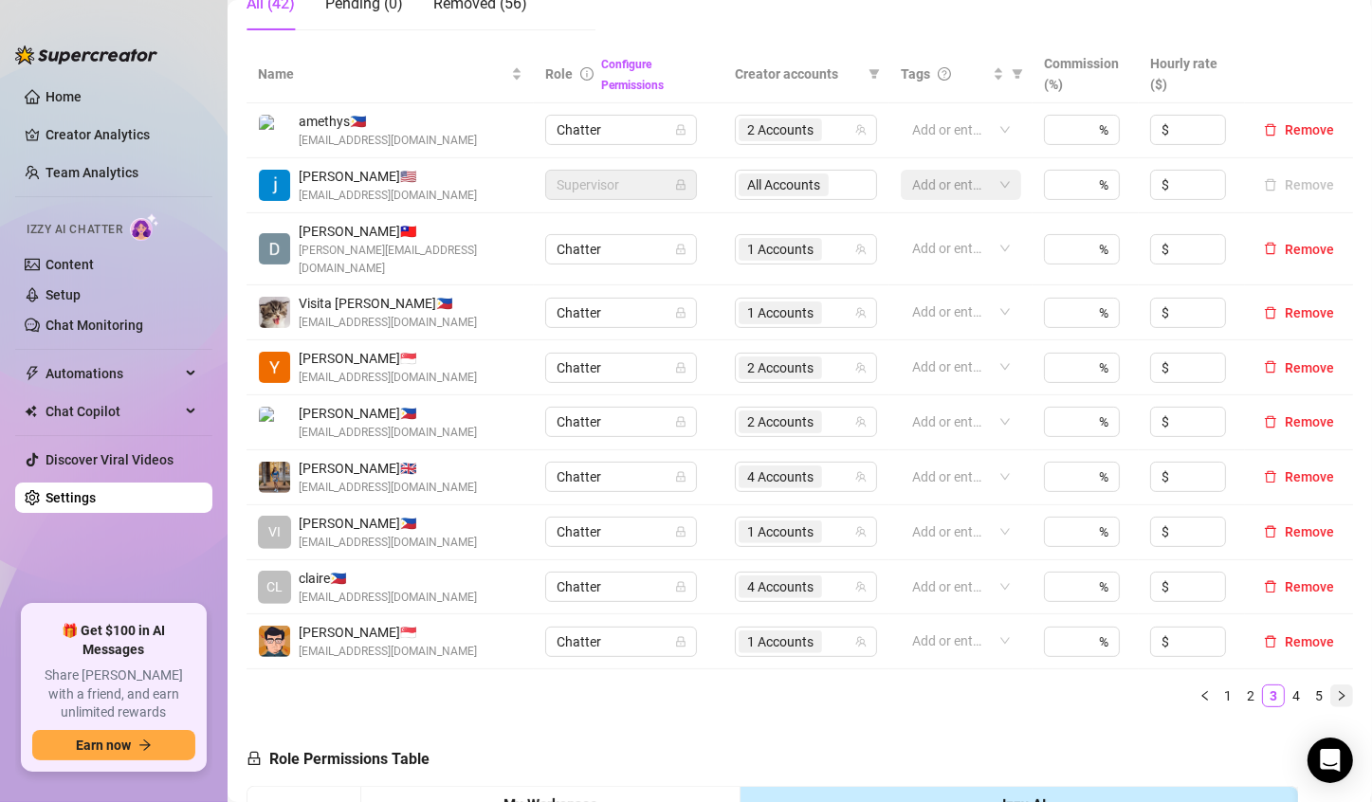
click at [1336, 690] on icon "right" at bounding box center [1341, 695] width 11 height 11
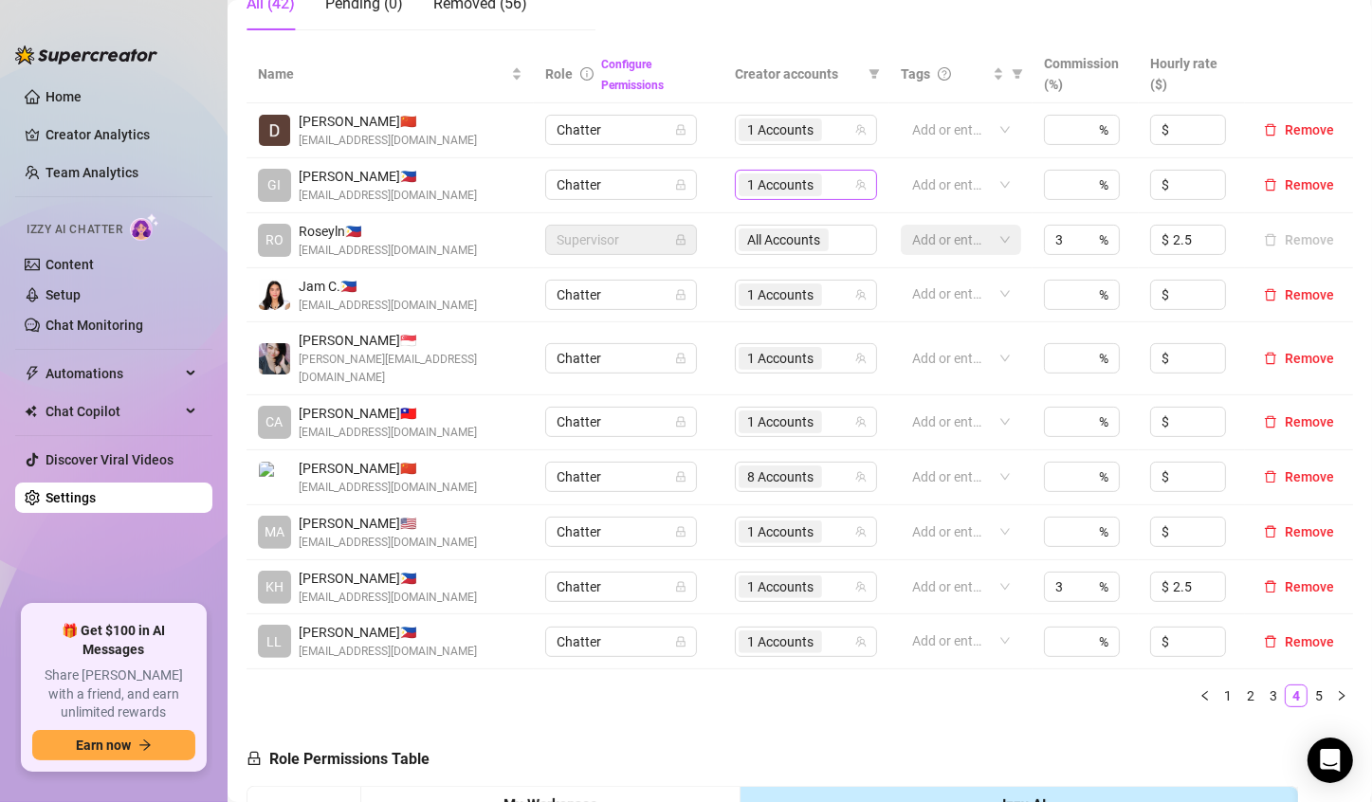
click at [799, 186] on span "1 Accounts" at bounding box center [780, 184] width 66 height 21
click at [1336, 690] on icon "right" at bounding box center [1341, 695] width 11 height 11
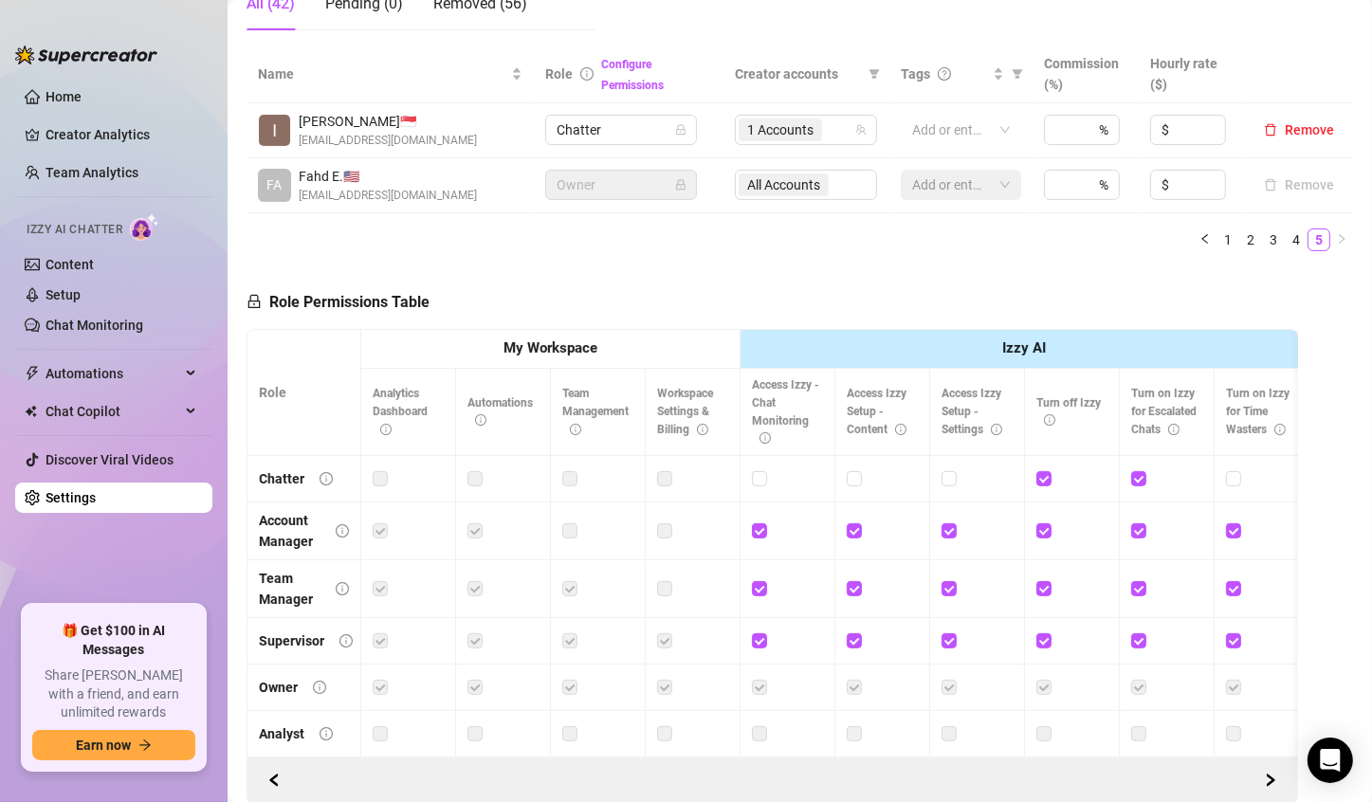
scroll to position [0, 0]
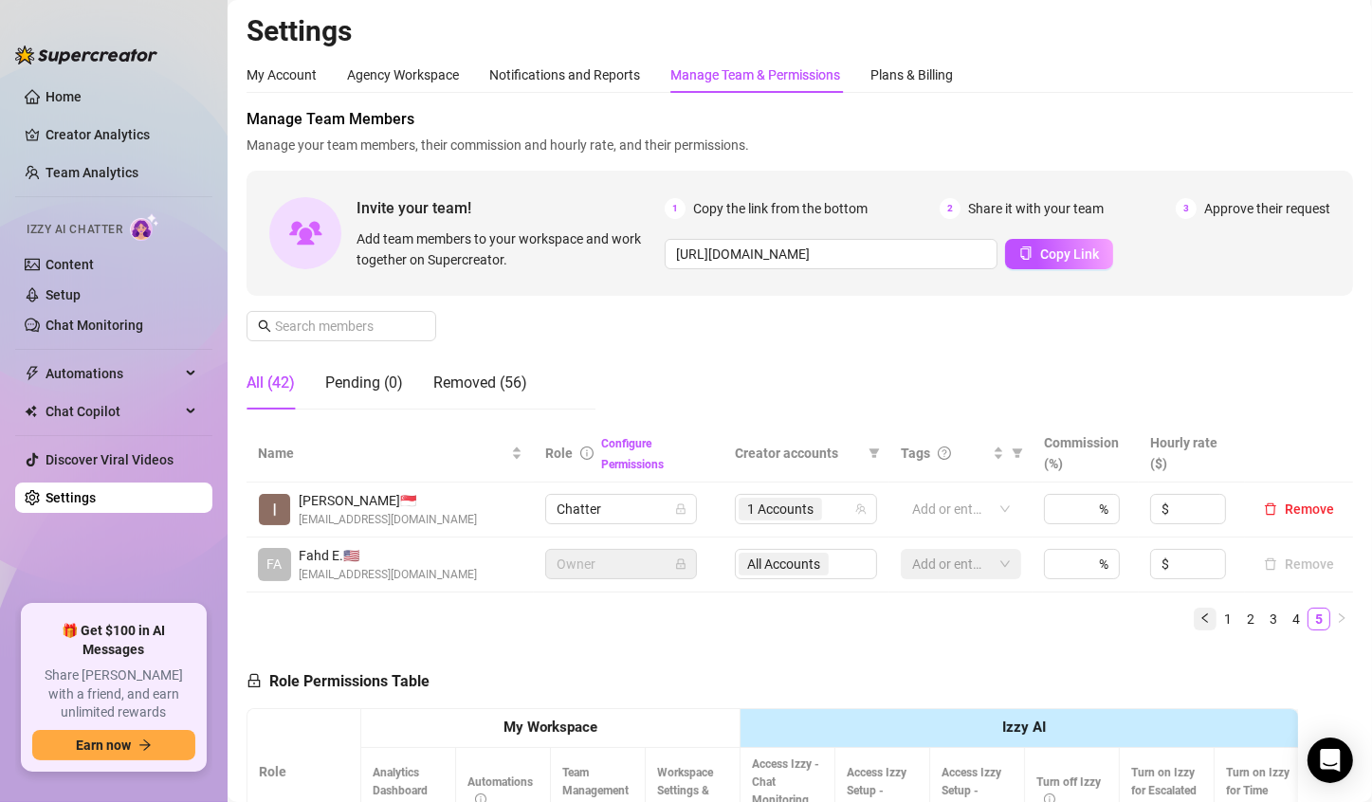
click at [1200, 620] on icon "left" at bounding box center [1205, 618] width 11 height 11
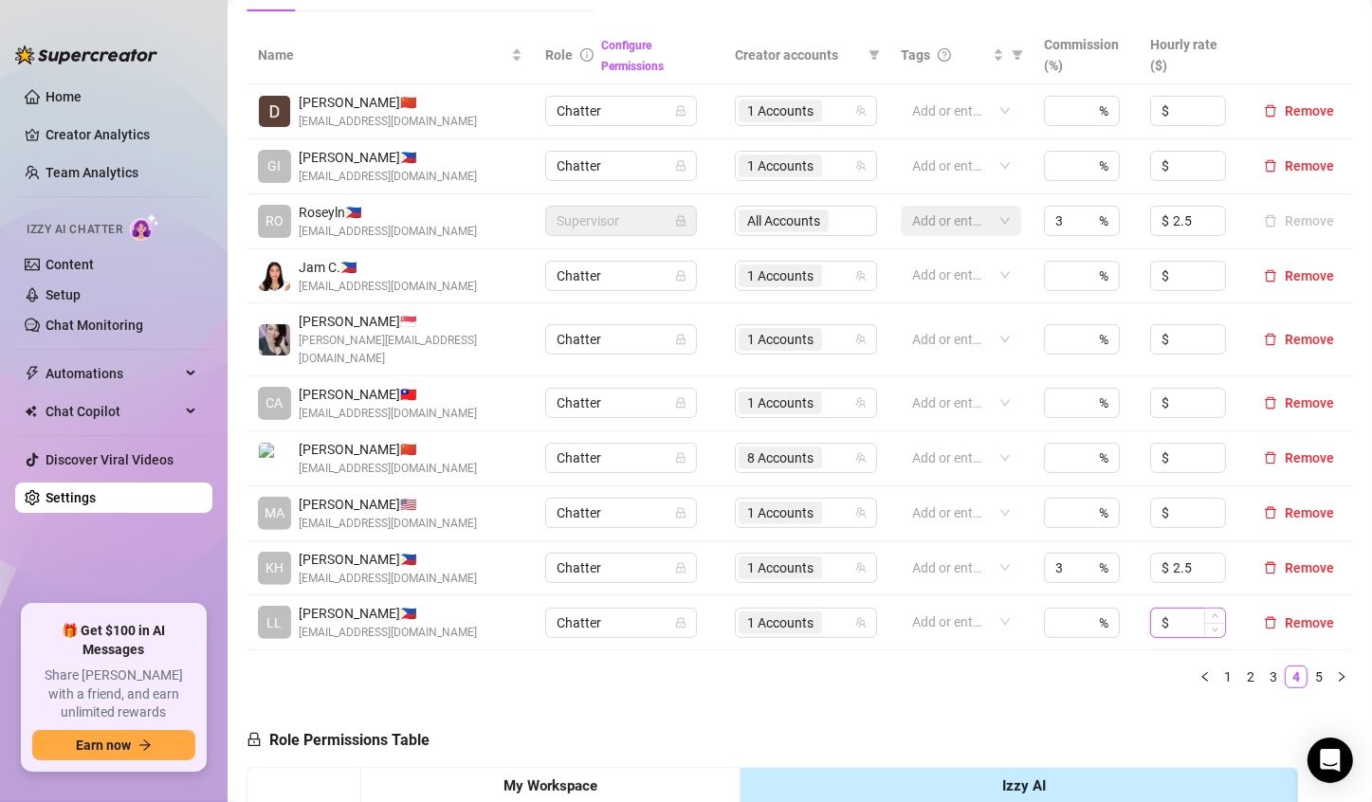
scroll to position [379, 0]
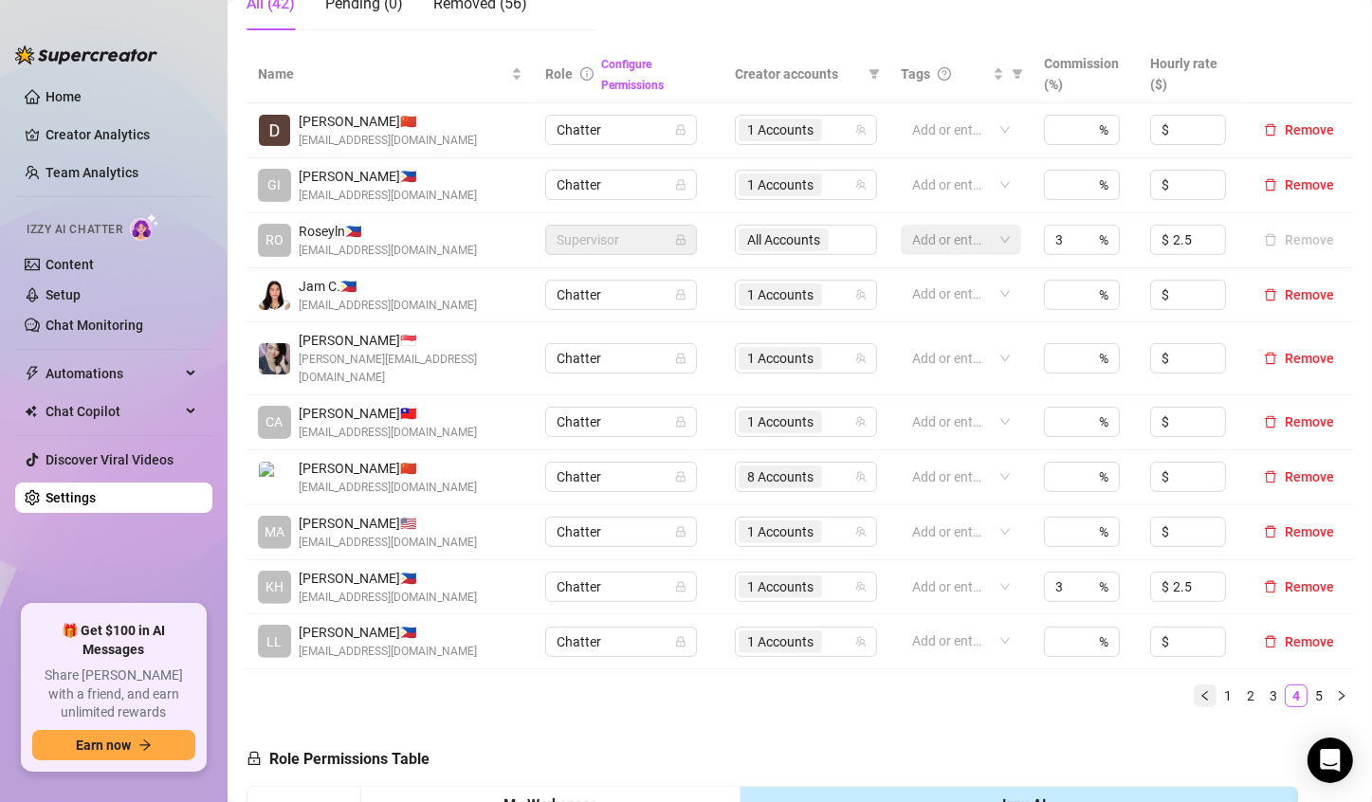
click at [1200, 690] on icon "left" at bounding box center [1205, 695] width 11 height 11
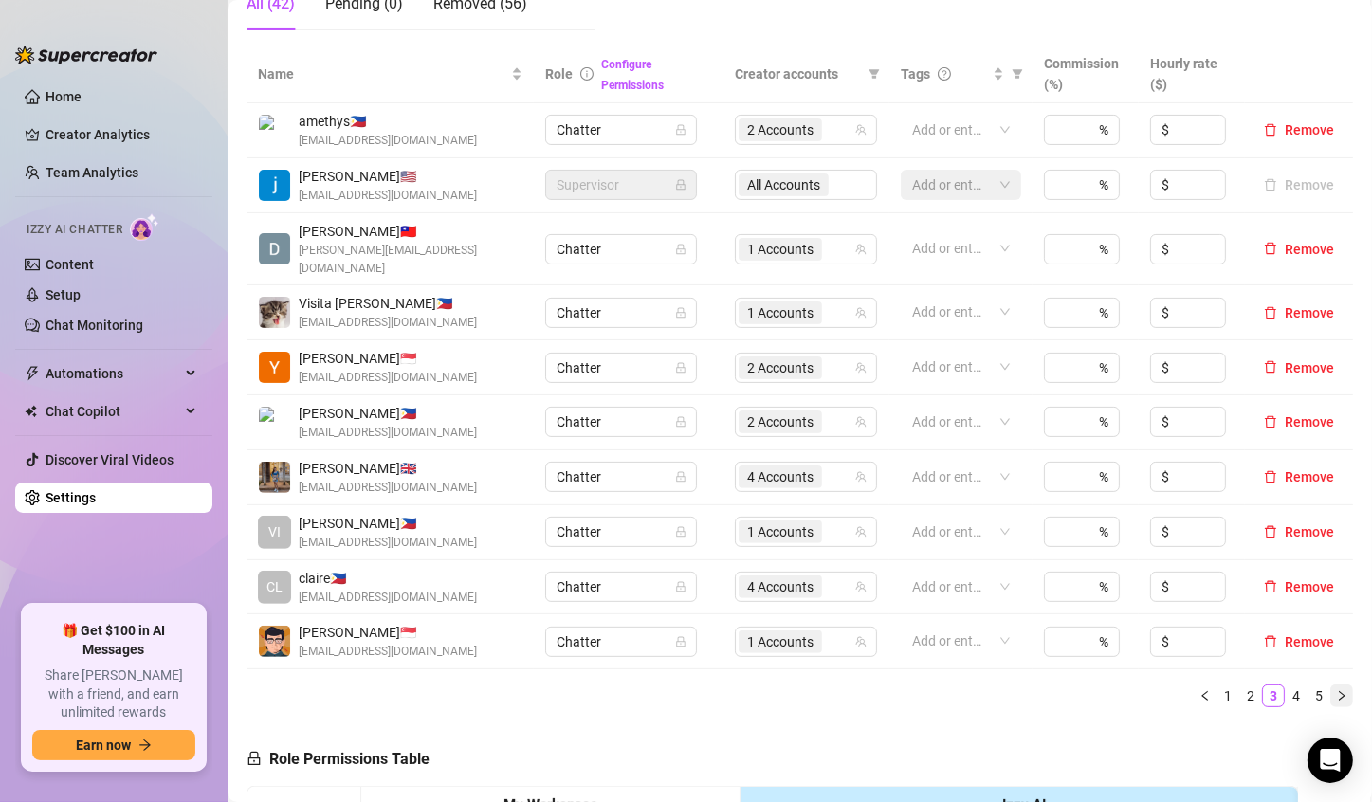
click at [1336, 690] on icon "right" at bounding box center [1341, 695] width 11 height 11
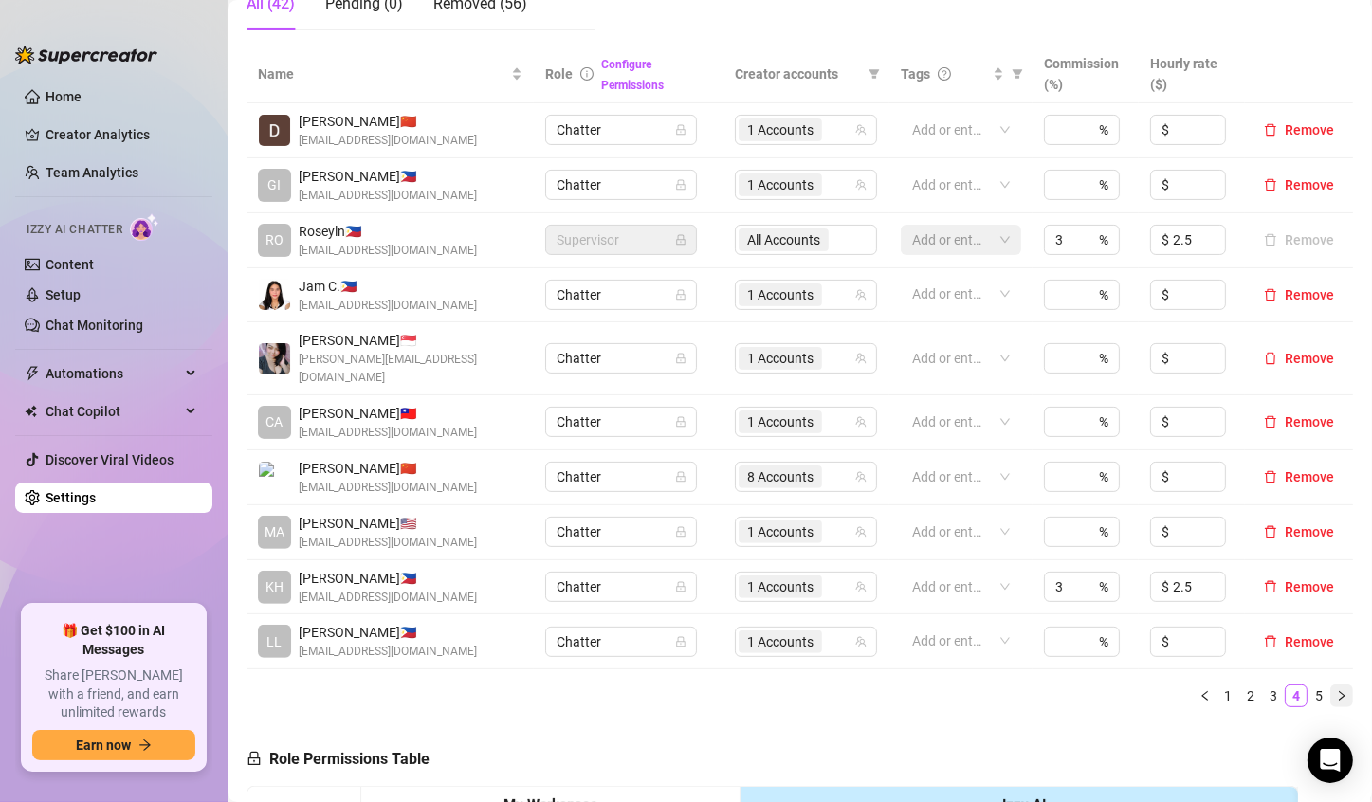
click at [1336, 690] on icon "right" at bounding box center [1341, 695] width 11 height 11
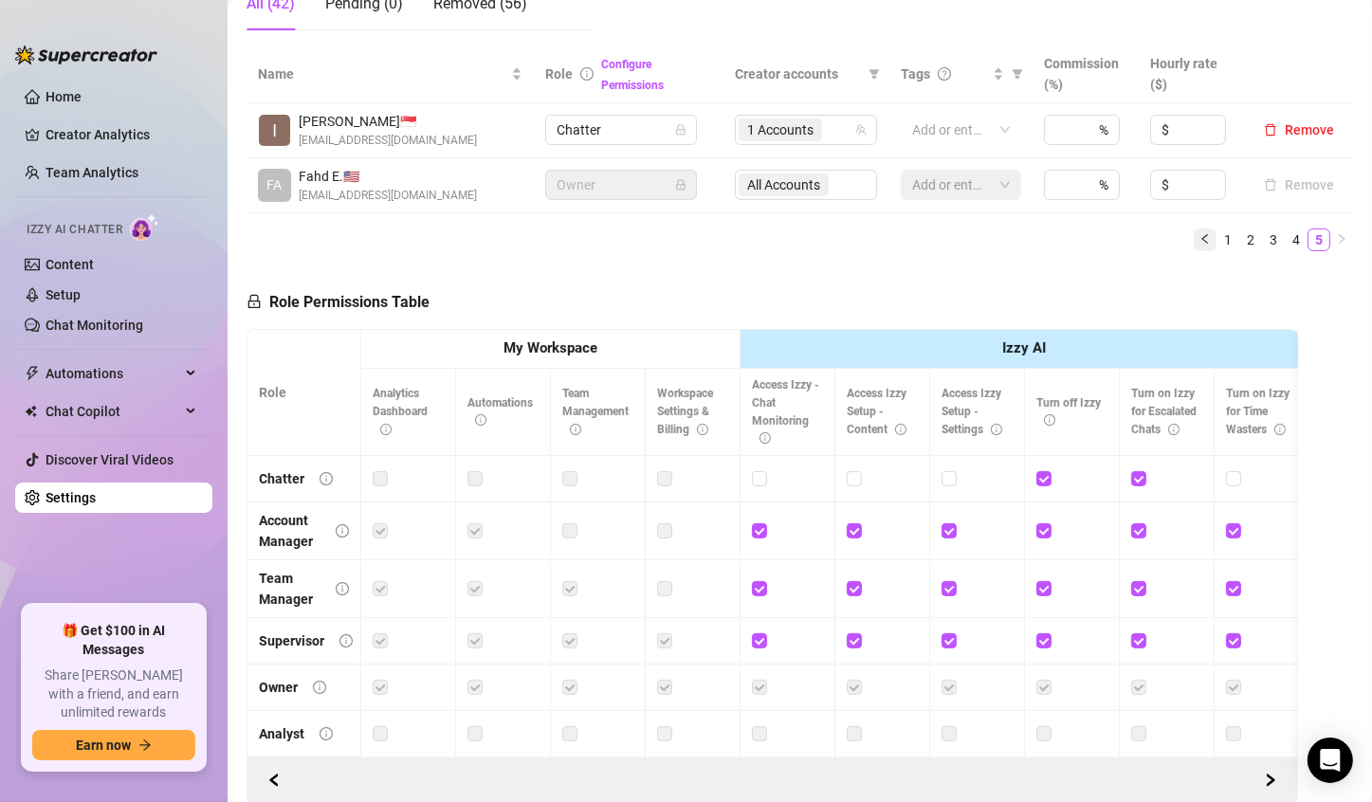
click at [1200, 243] on icon "left" at bounding box center [1205, 238] width 11 height 11
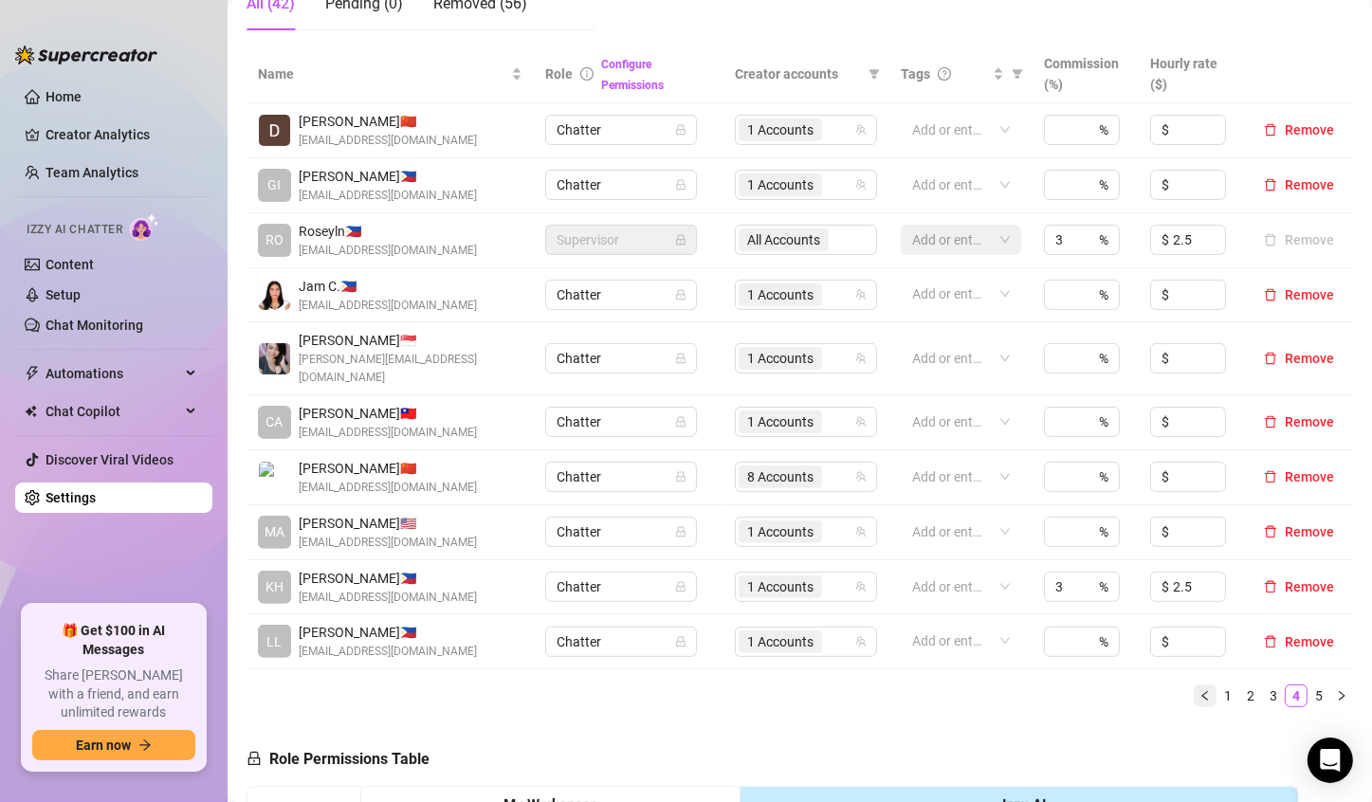
click at [1200, 690] on icon "left" at bounding box center [1205, 695] width 11 height 11
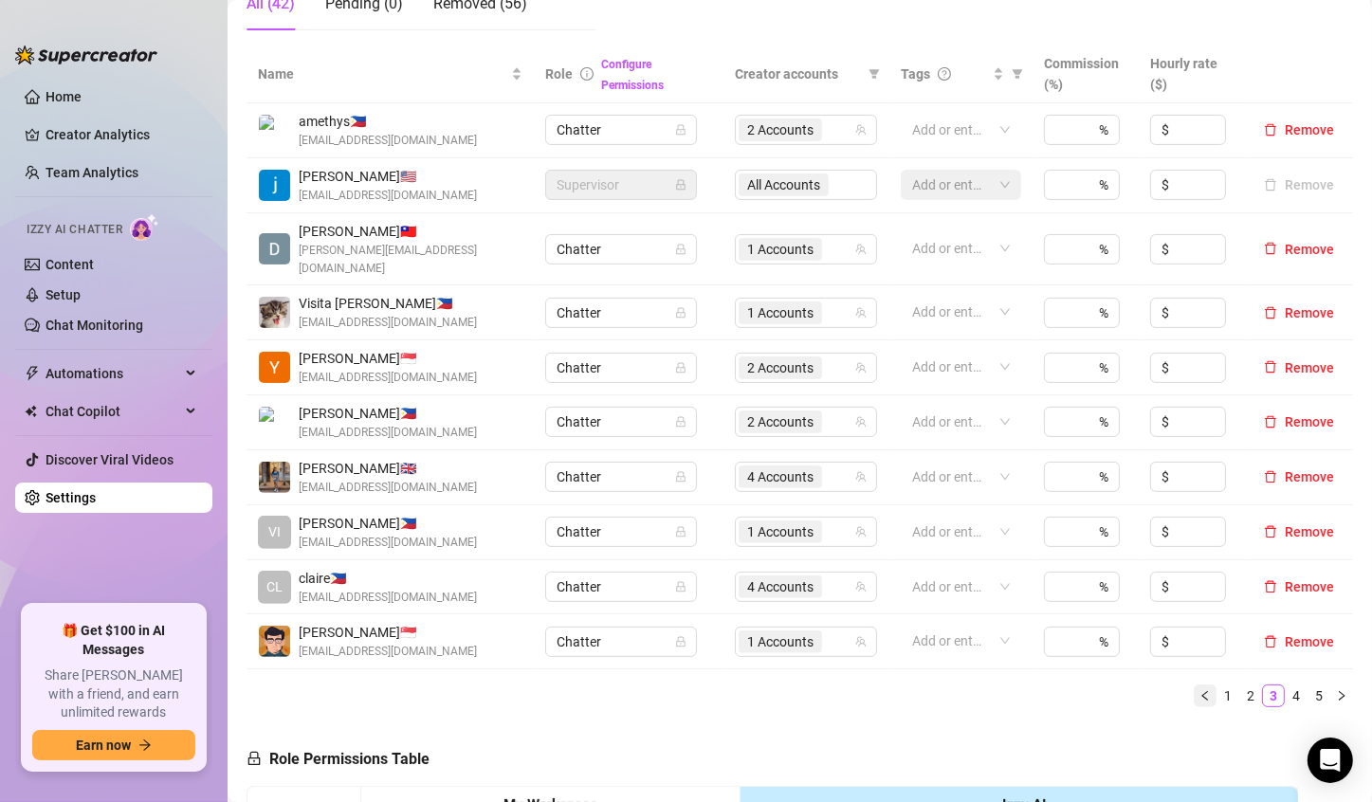
drag, startPoint x: 1194, startPoint y: 678, endPoint x: 1189, endPoint y: 667, distance: 12.3
click at [1200, 690] on icon "left" at bounding box center [1205, 695] width 11 height 11
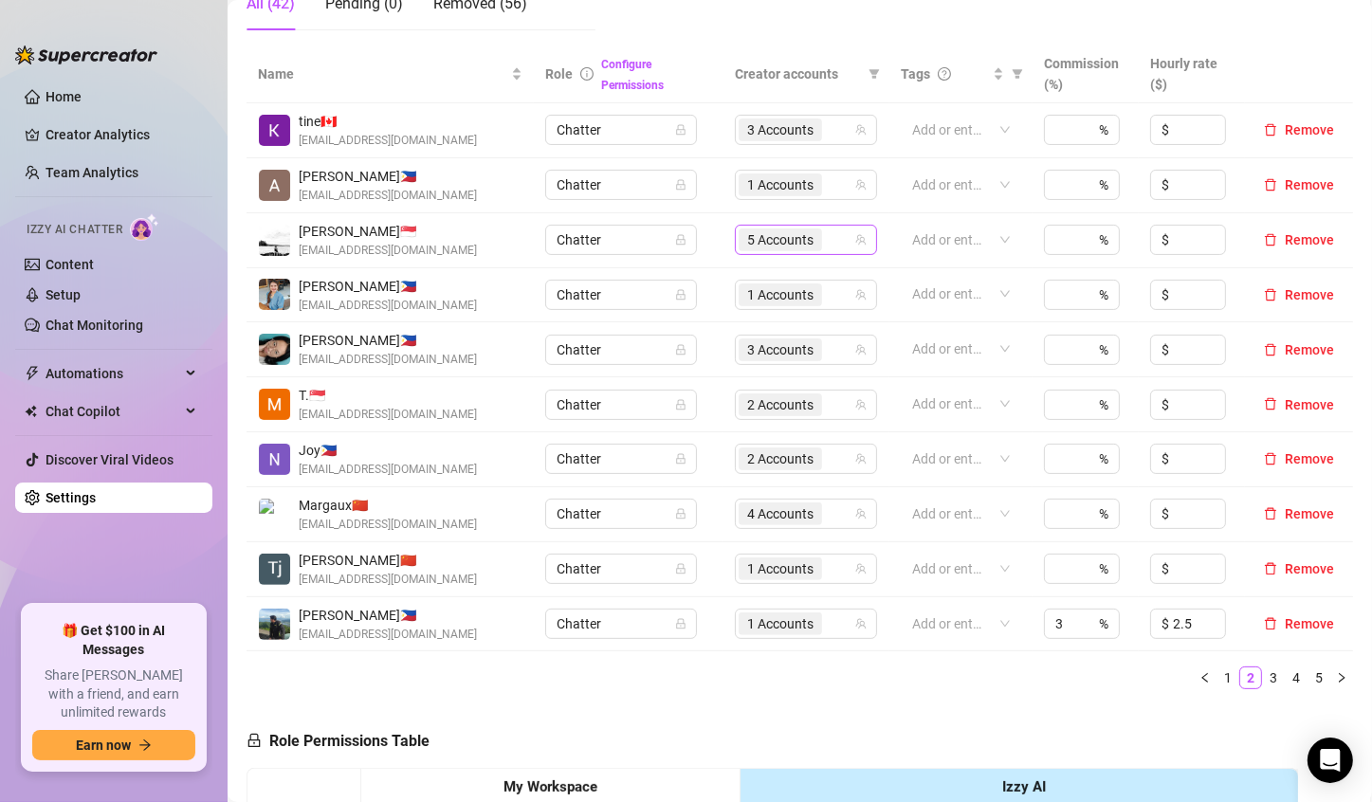
click at [747, 240] on span "5 Accounts" at bounding box center [780, 239] width 66 height 21
